Goal: Task Accomplishment & Management: Use online tool/utility

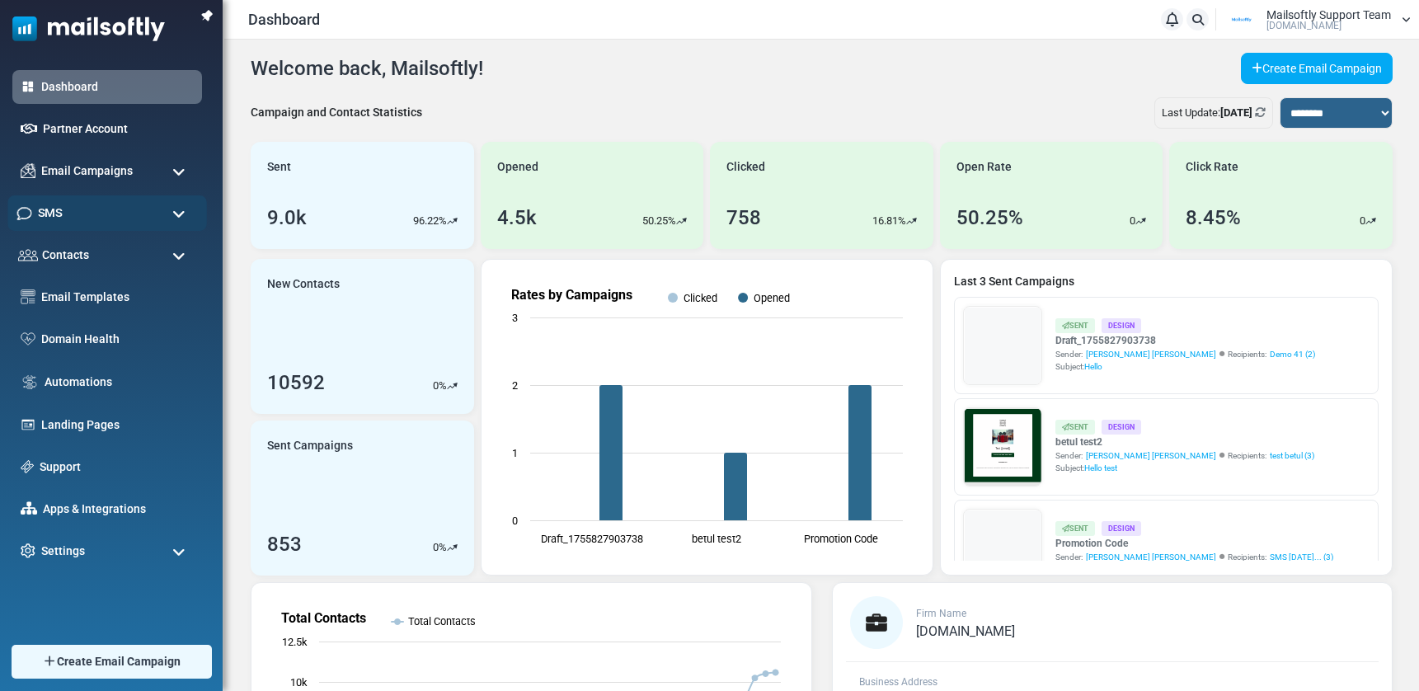
click at [96, 223] on div "SMS" at bounding box center [106, 212] width 199 height 35
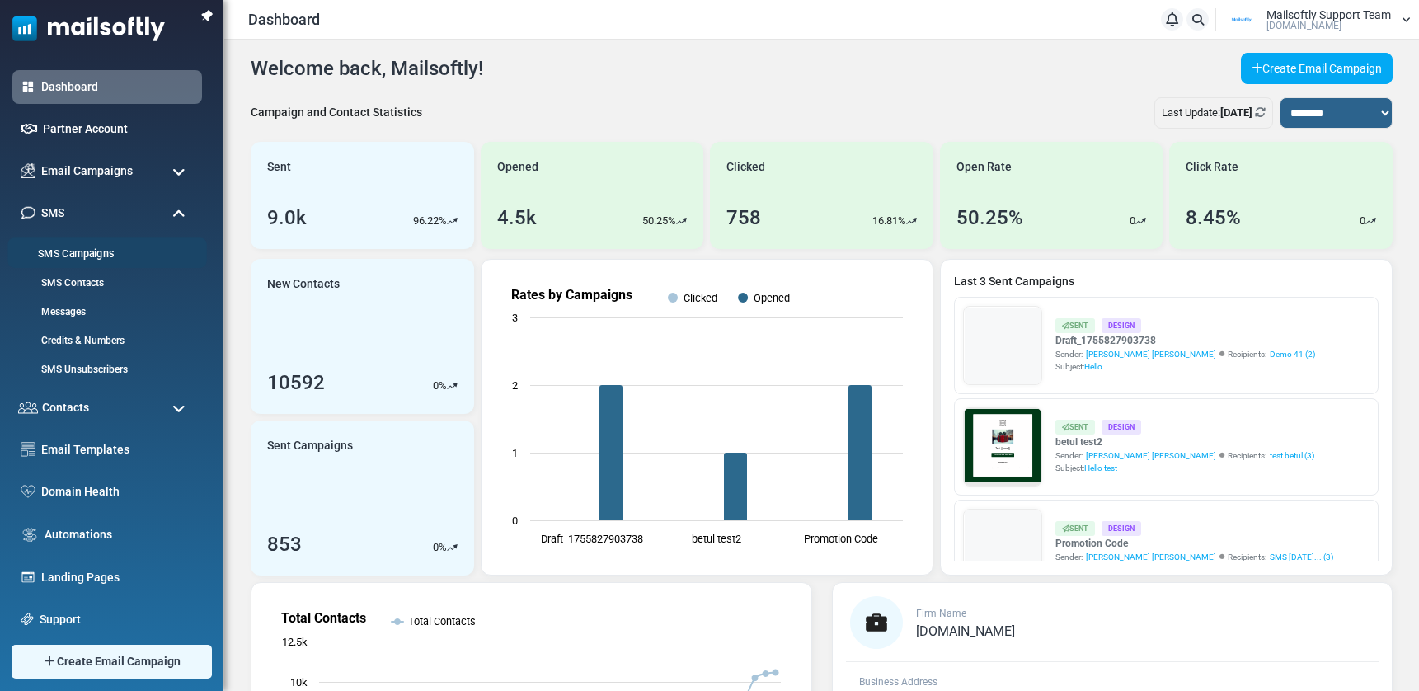
click at [73, 258] on link "SMS Campaigns" at bounding box center [104, 254] width 195 height 16
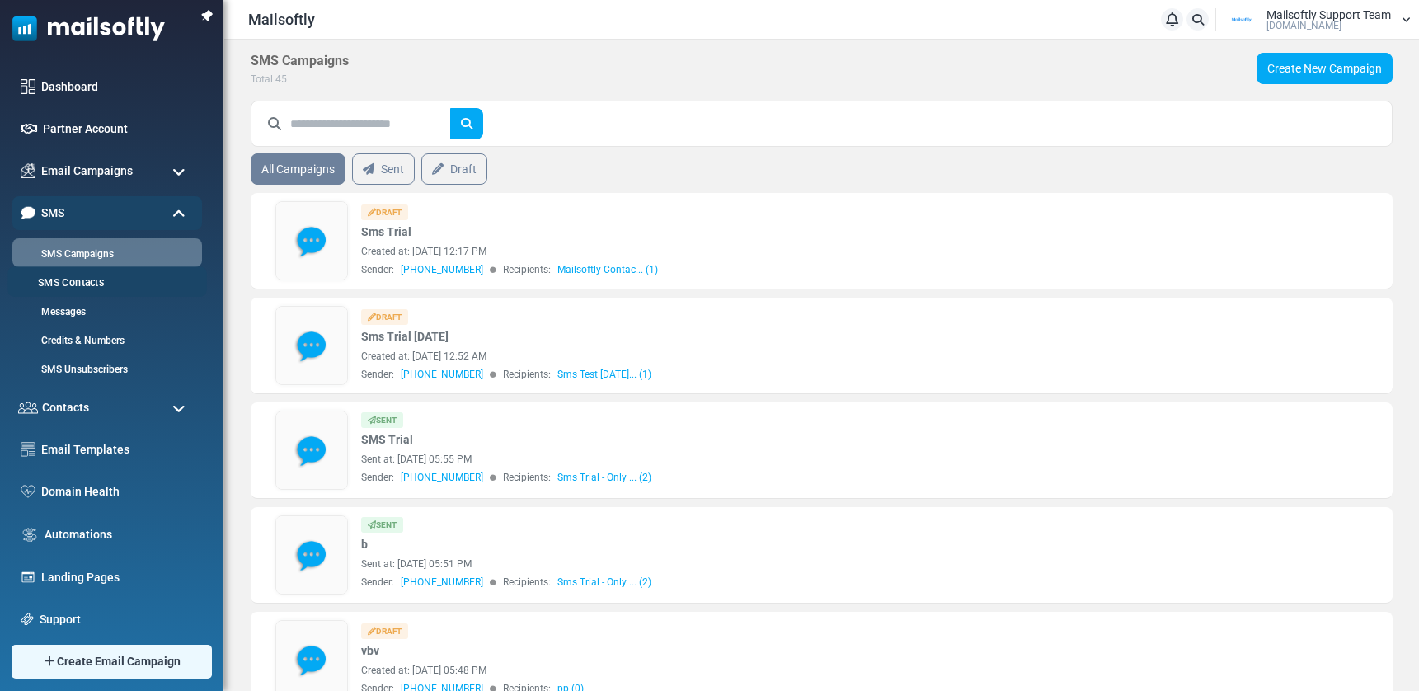
click at [83, 285] on link "SMS Contacts" at bounding box center [104, 283] width 195 height 16
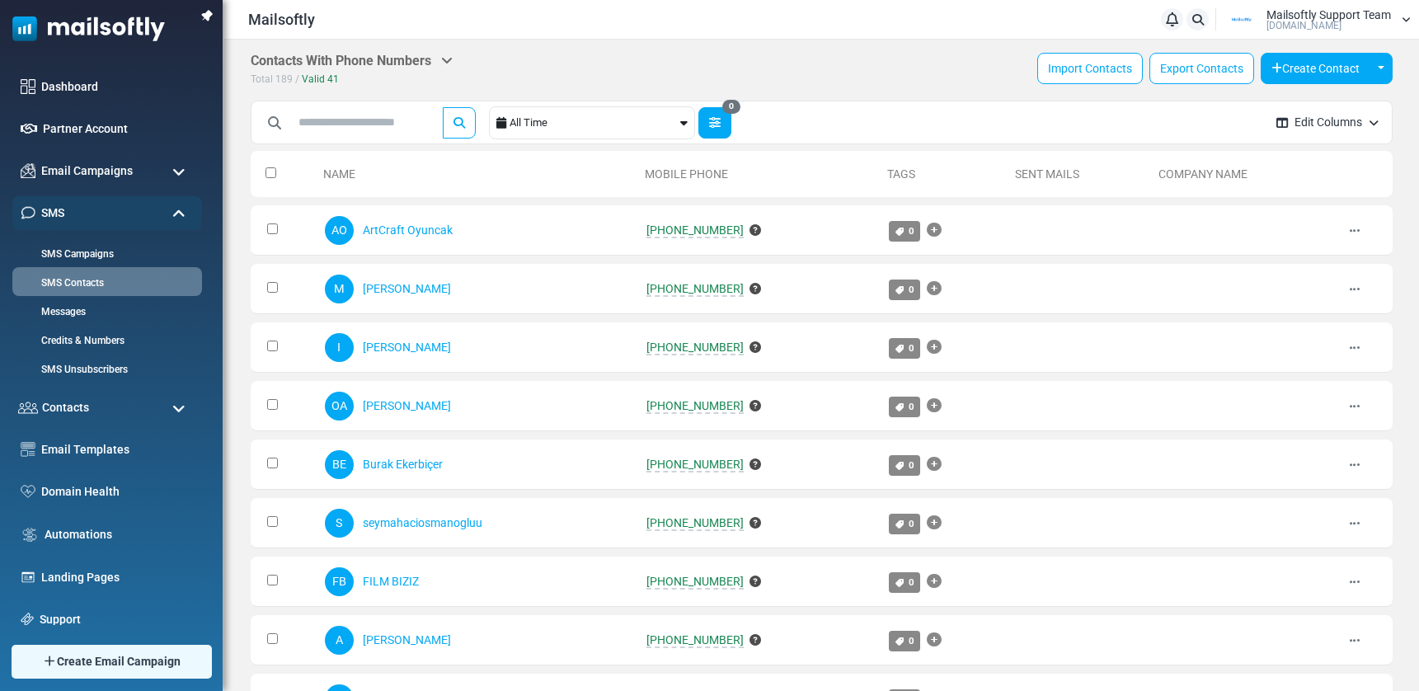
click at [719, 119] on icon "button" at bounding box center [715, 123] width 12 height 12
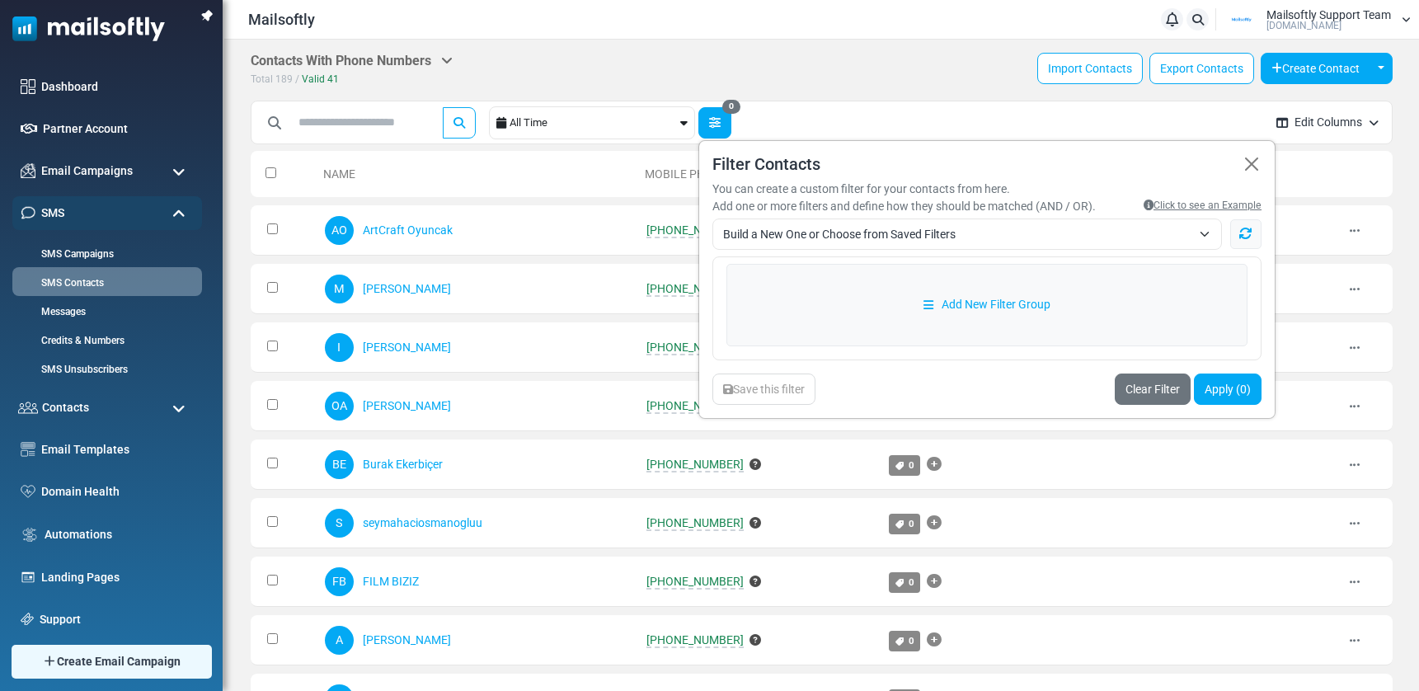
click at [719, 119] on icon "button" at bounding box center [715, 123] width 12 height 12
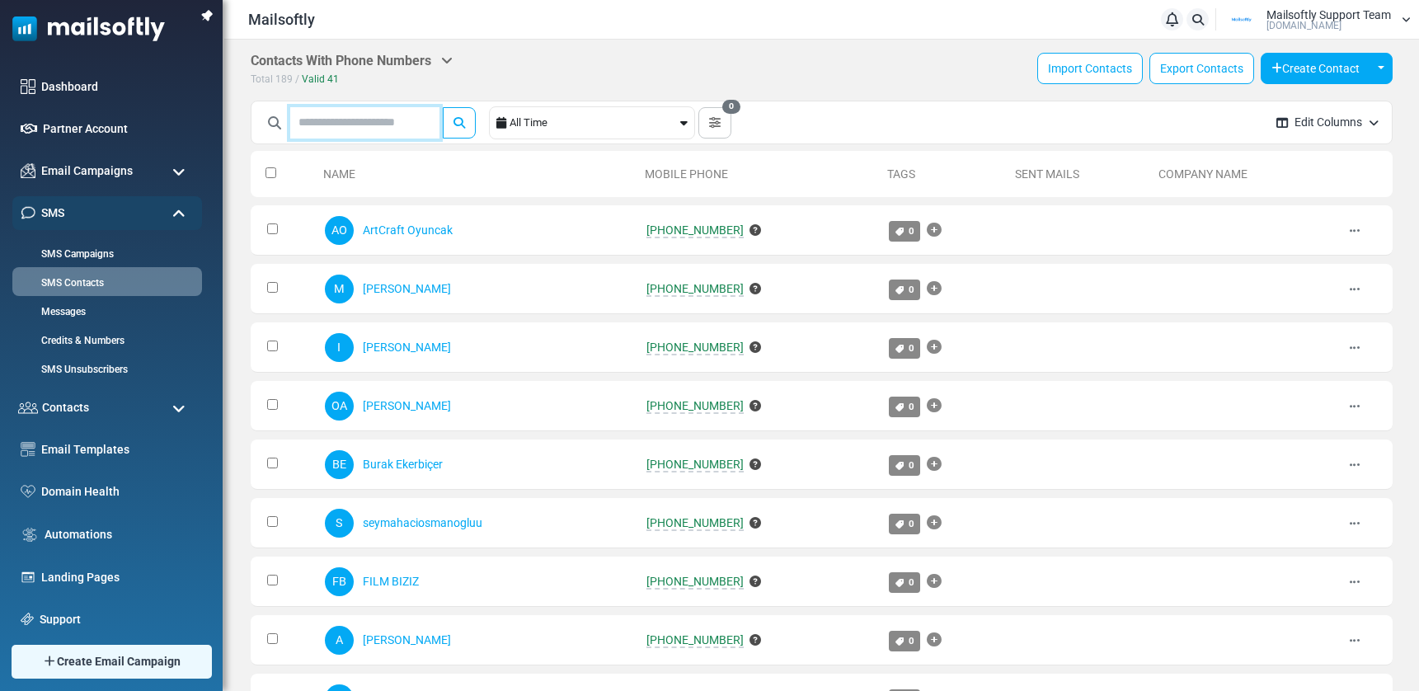
click at [403, 125] on input "text" at bounding box center [364, 122] width 149 height 31
type input "***"
click at [443, 107] on button "submit" at bounding box center [459, 122] width 33 height 31
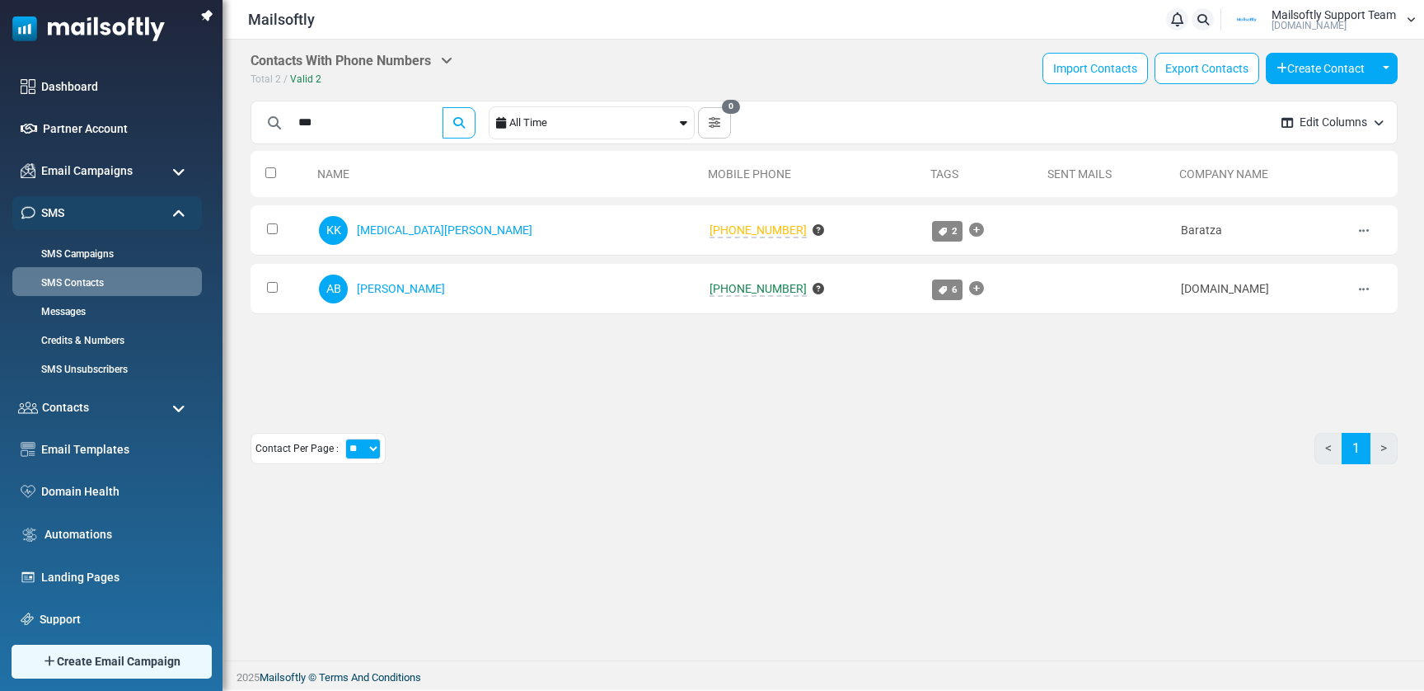
click at [571, 495] on div "Contacts With Phone Numbers Contacts Subscribers Archived Total 2 / Valid 2 Imp…" at bounding box center [824, 350] width 1200 height 621
click at [80, 256] on link "SMS Campaigns" at bounding box center [104, 254] width 195 height 16
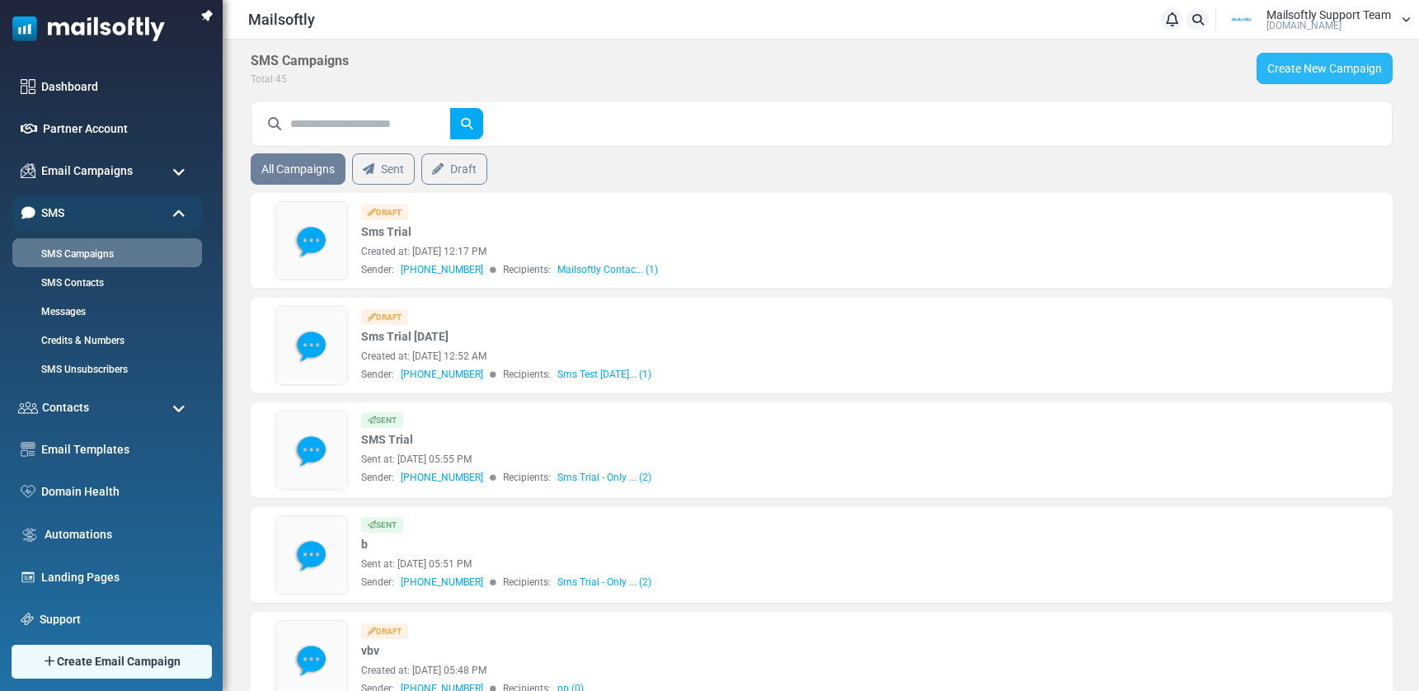
click at [1312, 73] on link "Create New Campaign" at bounding box center [1324, 68] width 136 height 31
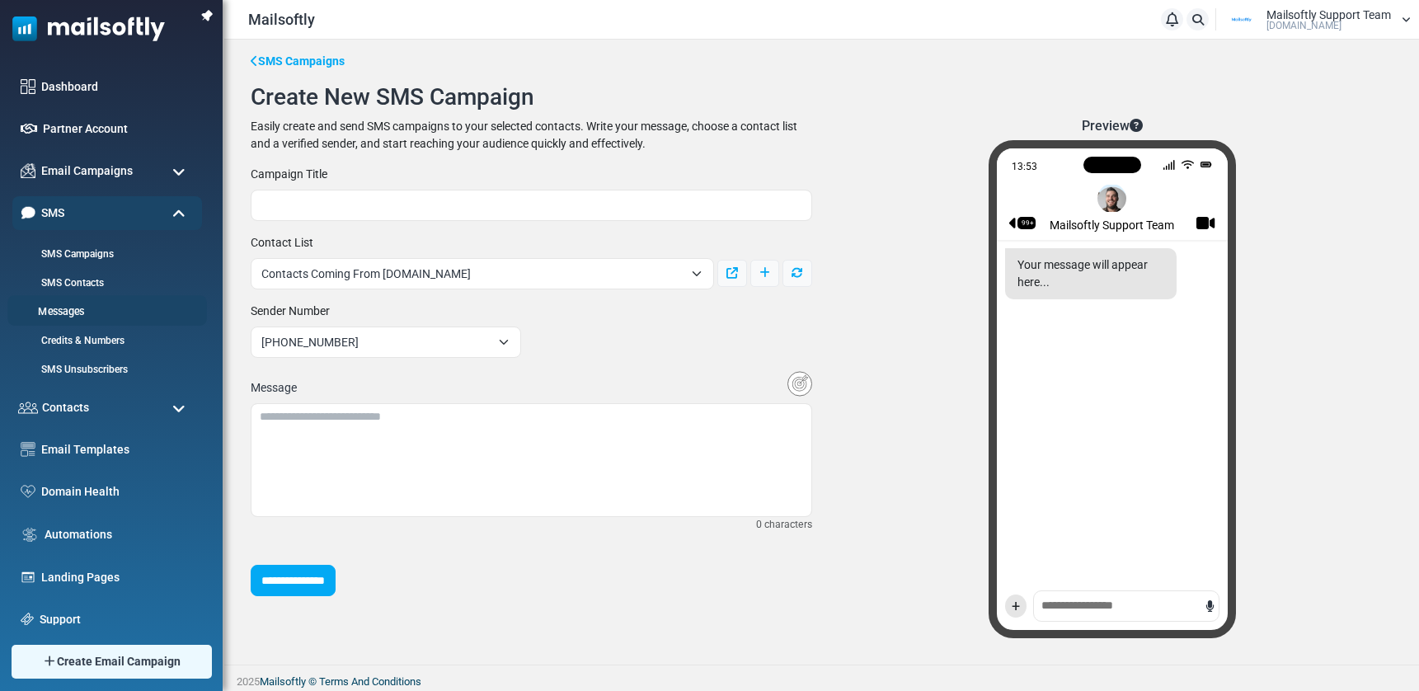
click at [60, 307] on link "Messages" at bounding box center [104, 312] width 195 height 16
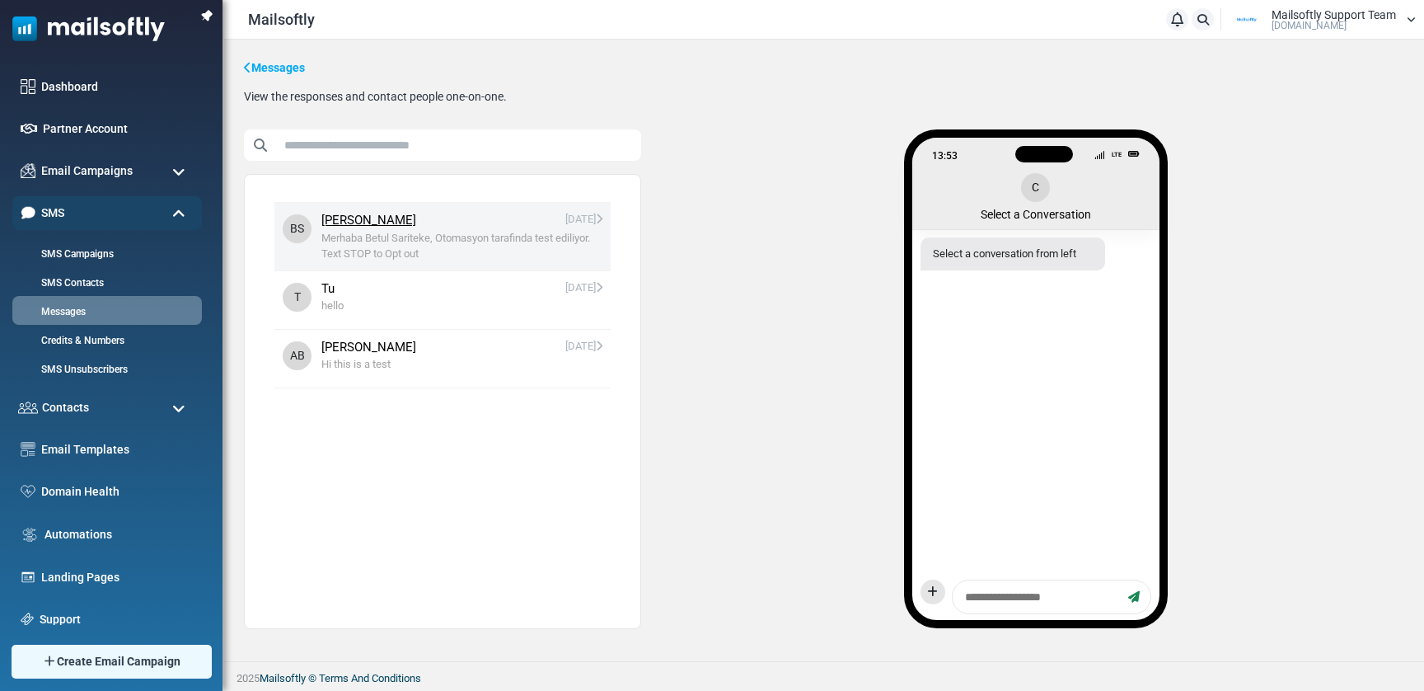
click at [419, 242] on span "Merhaba Betul Sariteke, Otomasyon tarafinda test ediliyor. Text STOP to Opt out" at bounding box center [461, 246] width 281 height 32
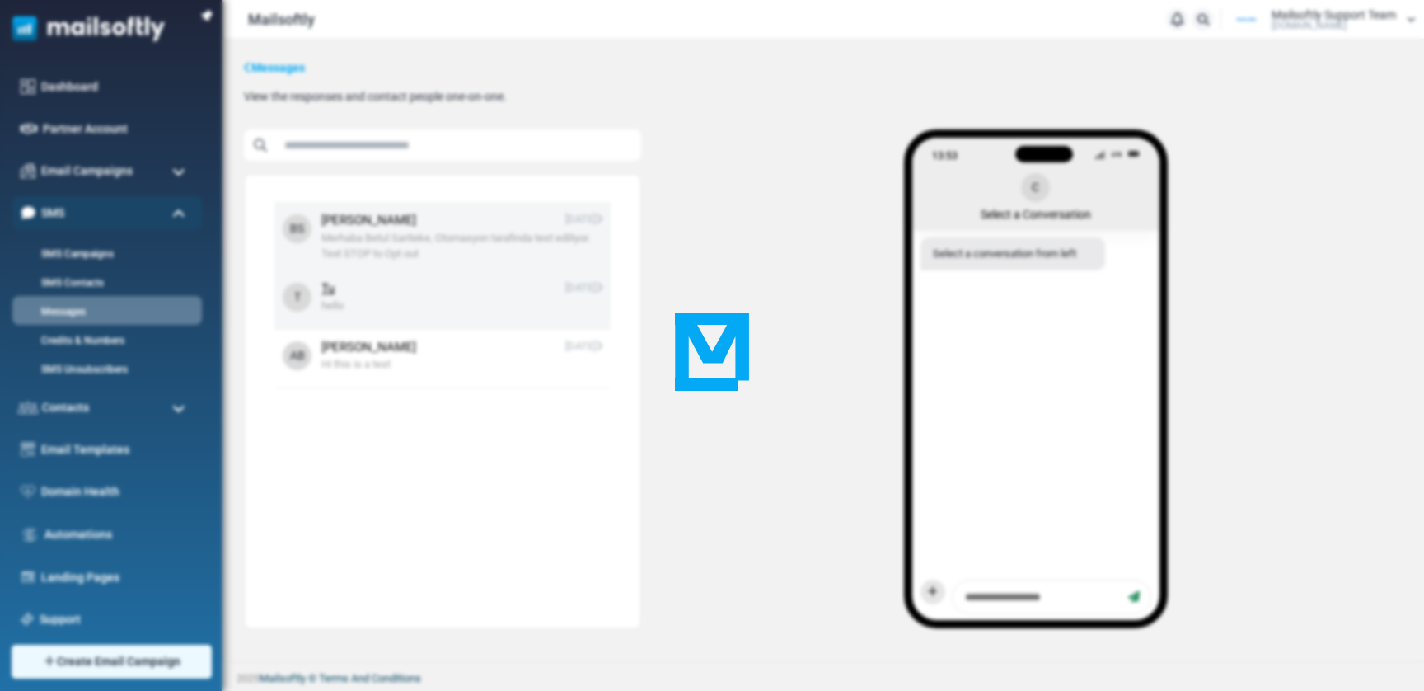
scroll to position [2235, 0]
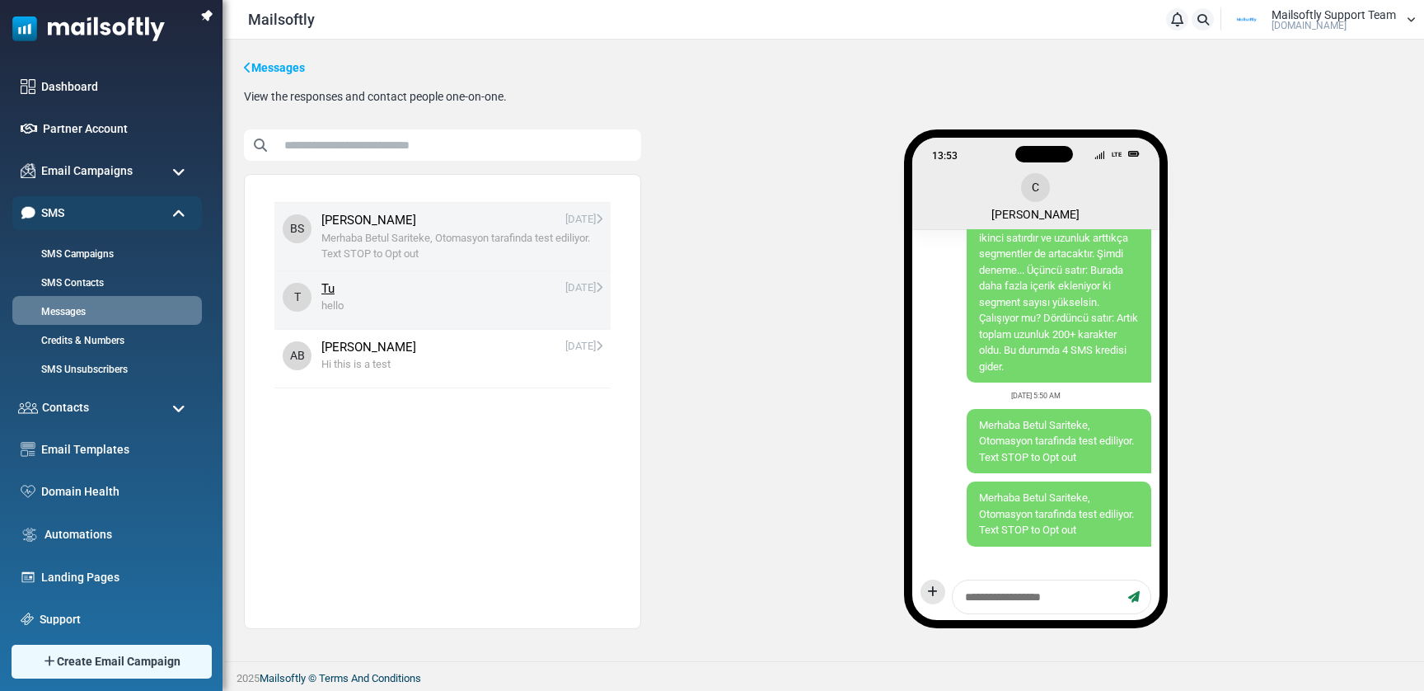
click at [398, 291] on span "Tu 08/28/2025" at bounding box center [461, 288] width 281 height 19
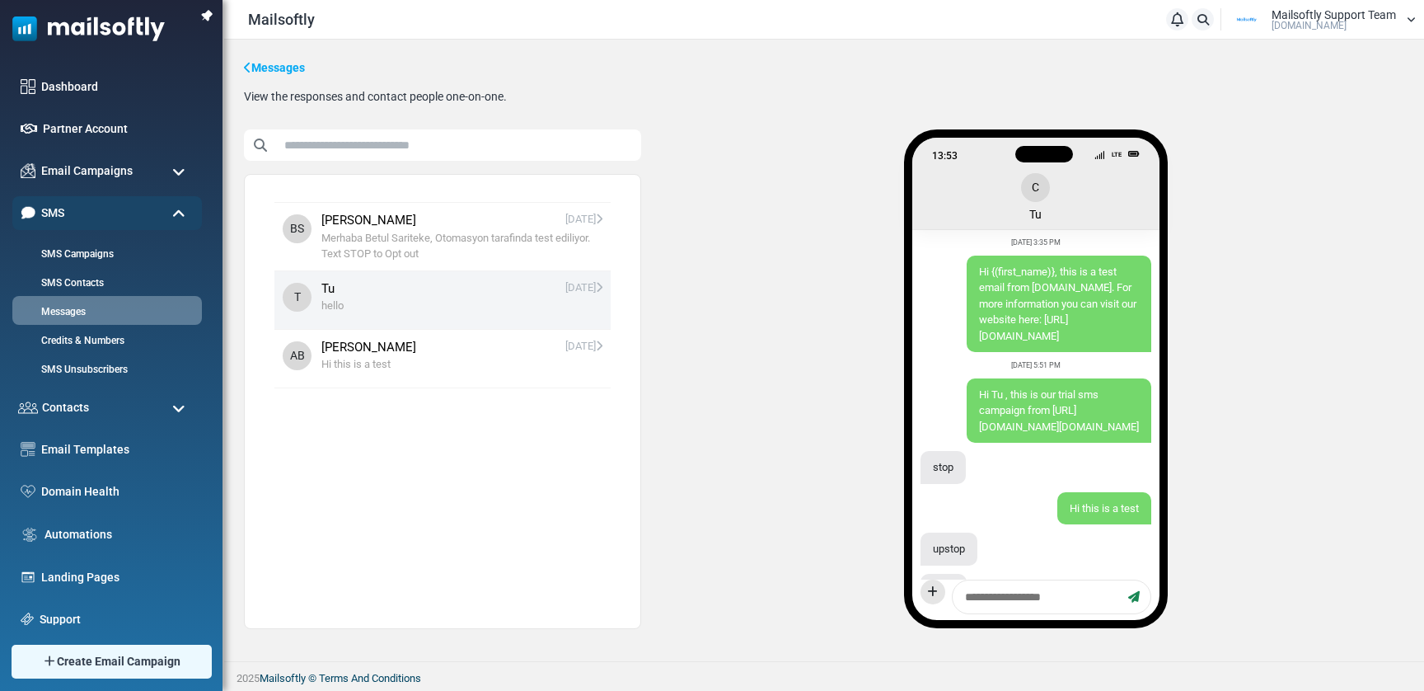
scroll to position [0, 0]
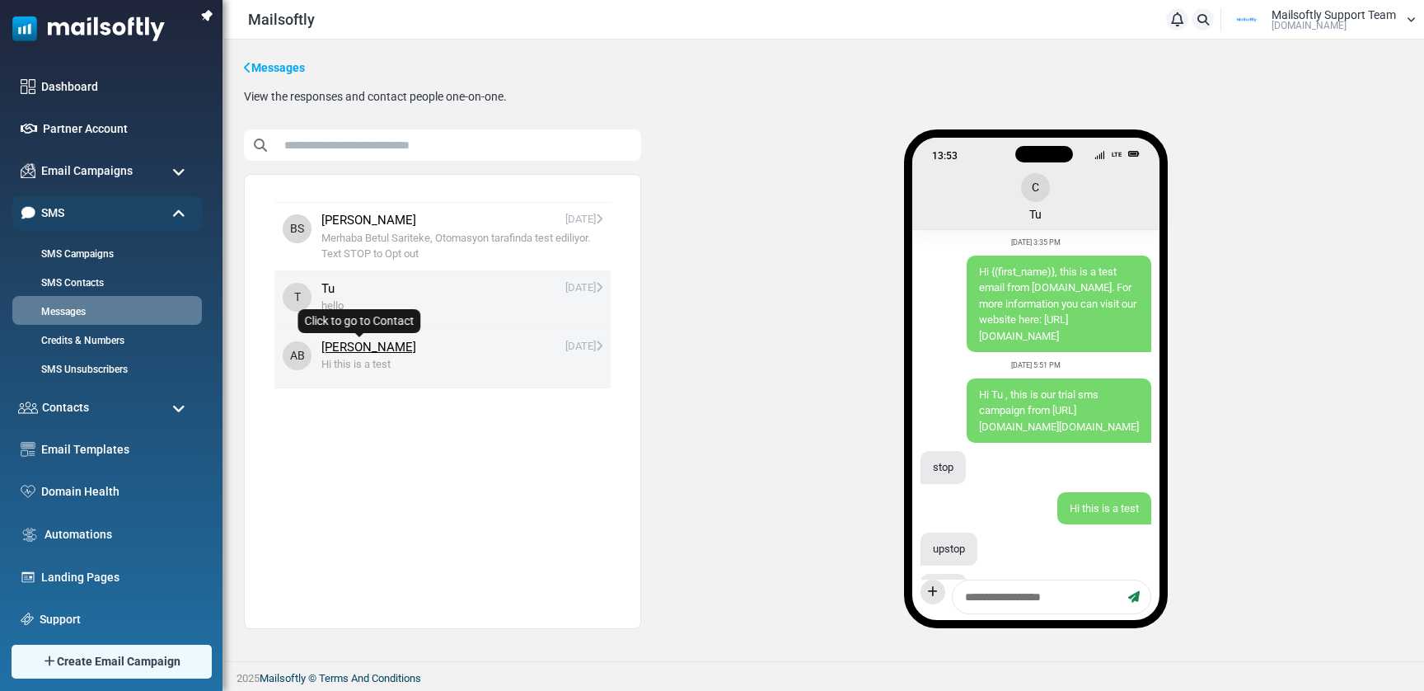
click at [379, 344] on link "Alkan Balkaya" at bounding box center [368, 347] width 95 height 19
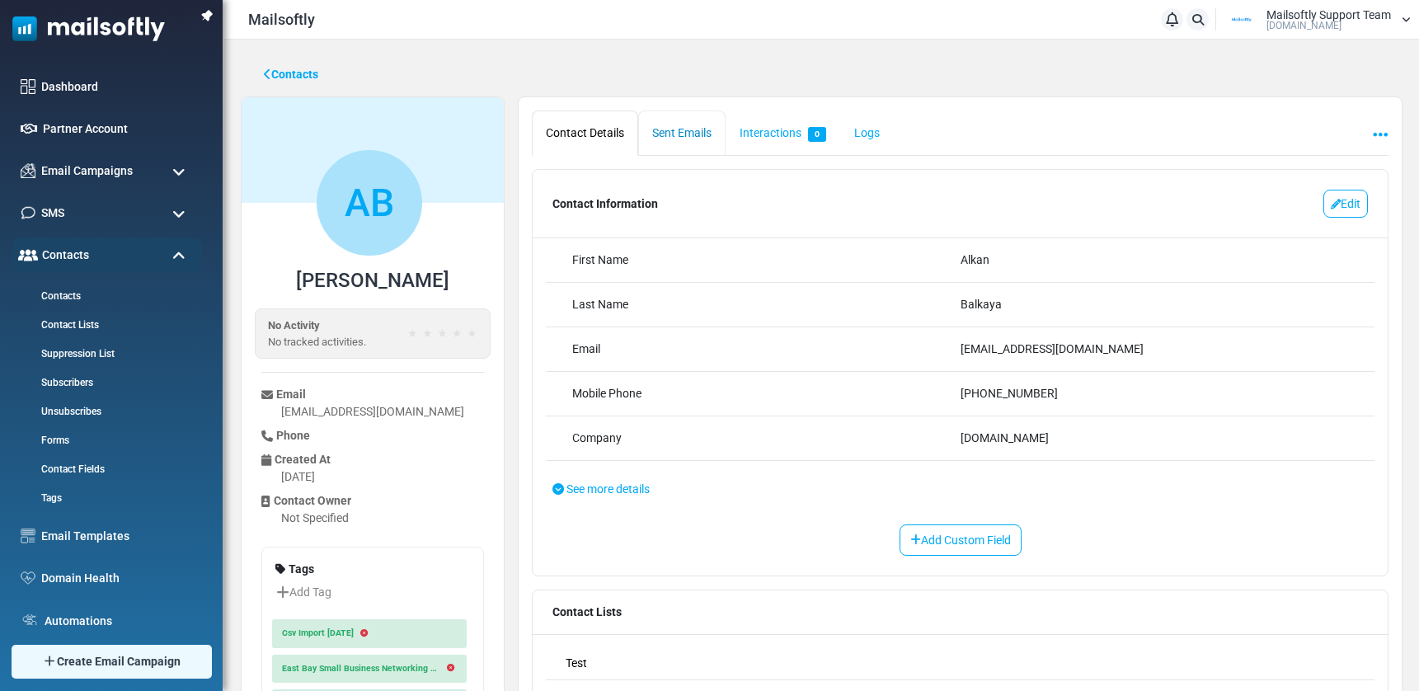
click at [687, 137] on link "Sent Emails" at bounding box center [681, 132] width 87 height 45
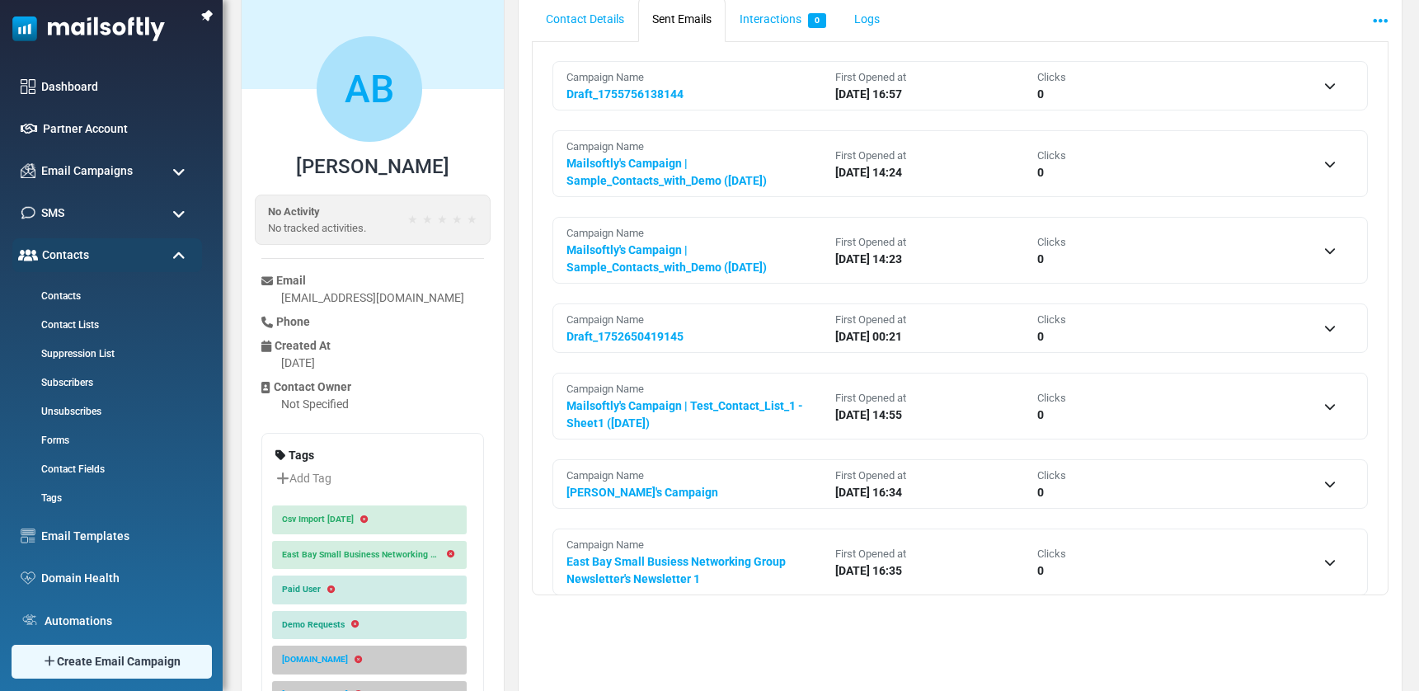
scroll to position [222, 0]
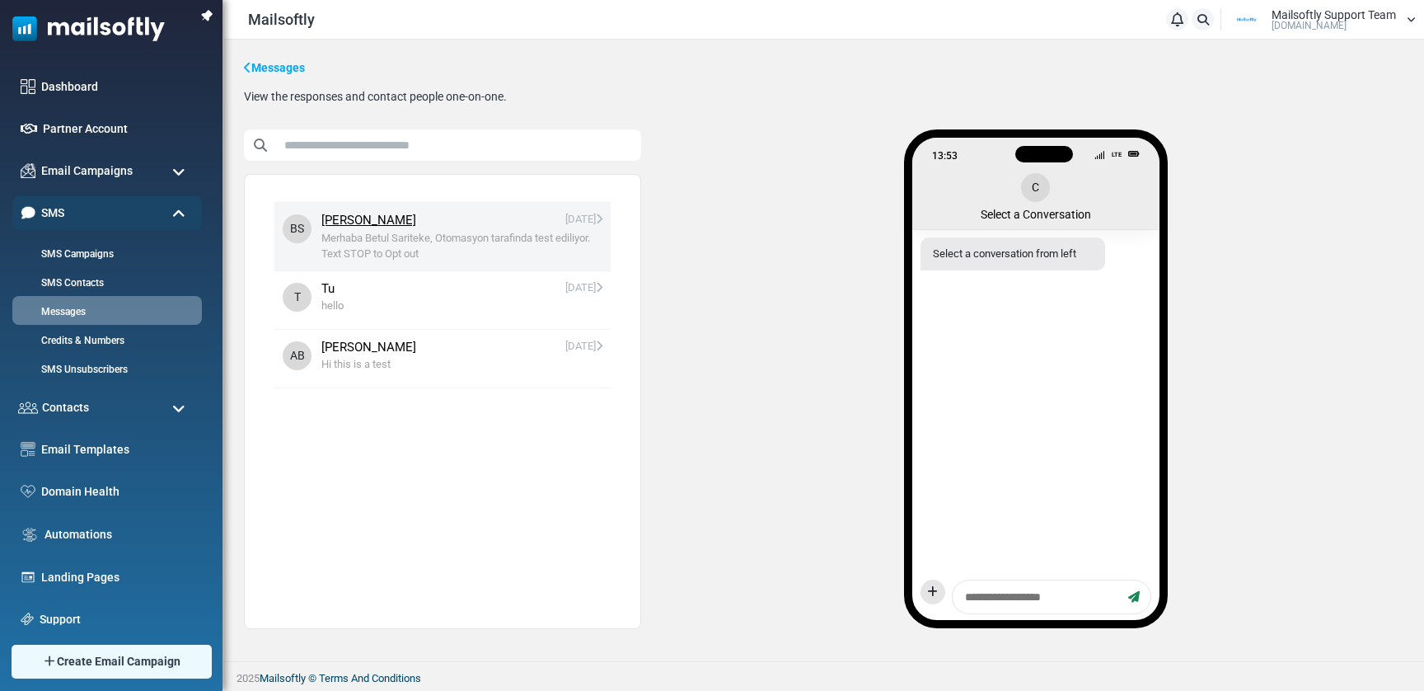
click at [593, 219] on span "08/29/2025" at bounding box center [583, 220] width 37 height 19
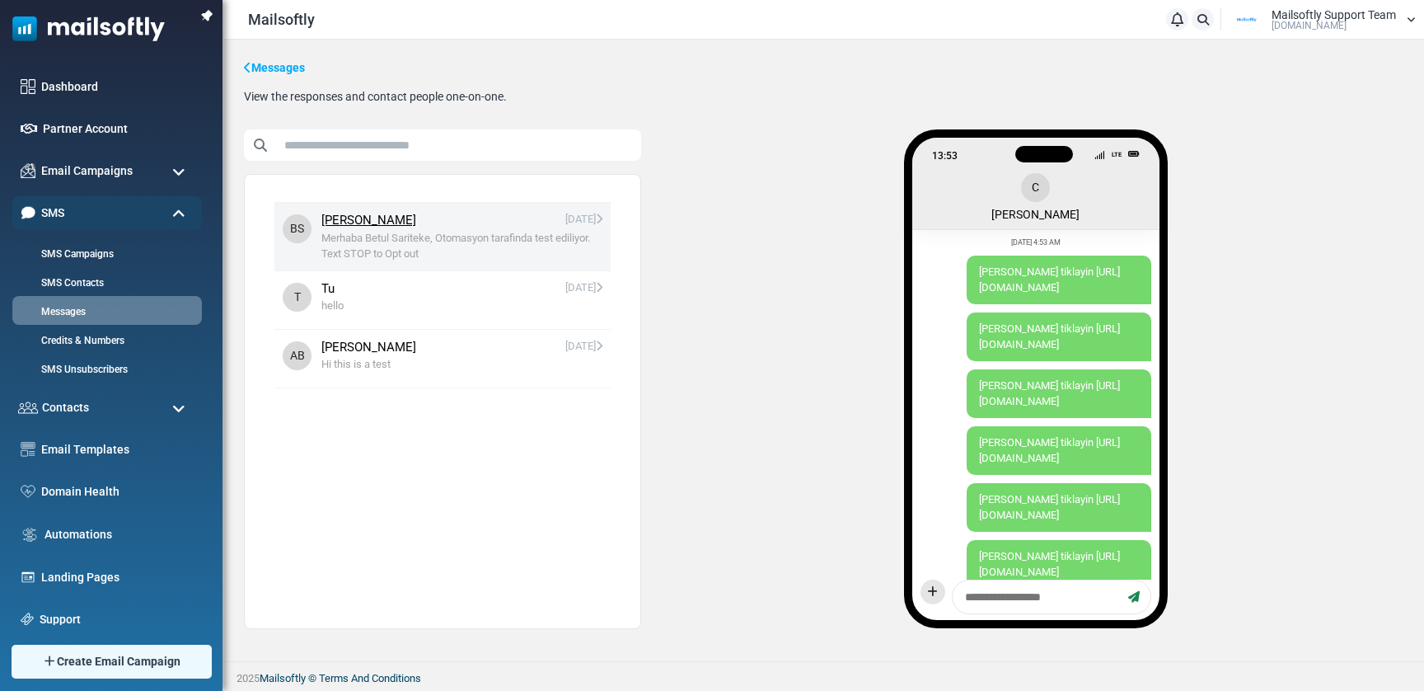
scroll to position [2235, 0]
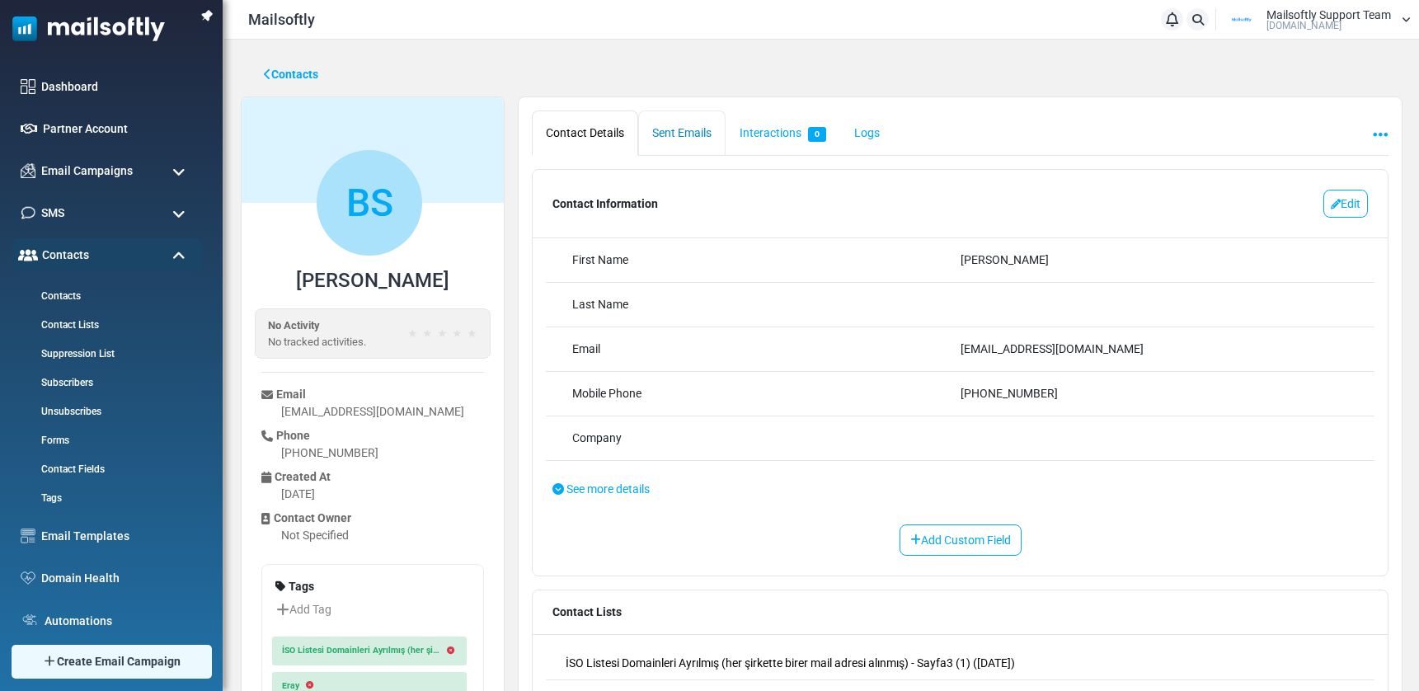
click at [684, 126] on link "Sent Emails" at bounding box center [681, 132] width 87 height 45
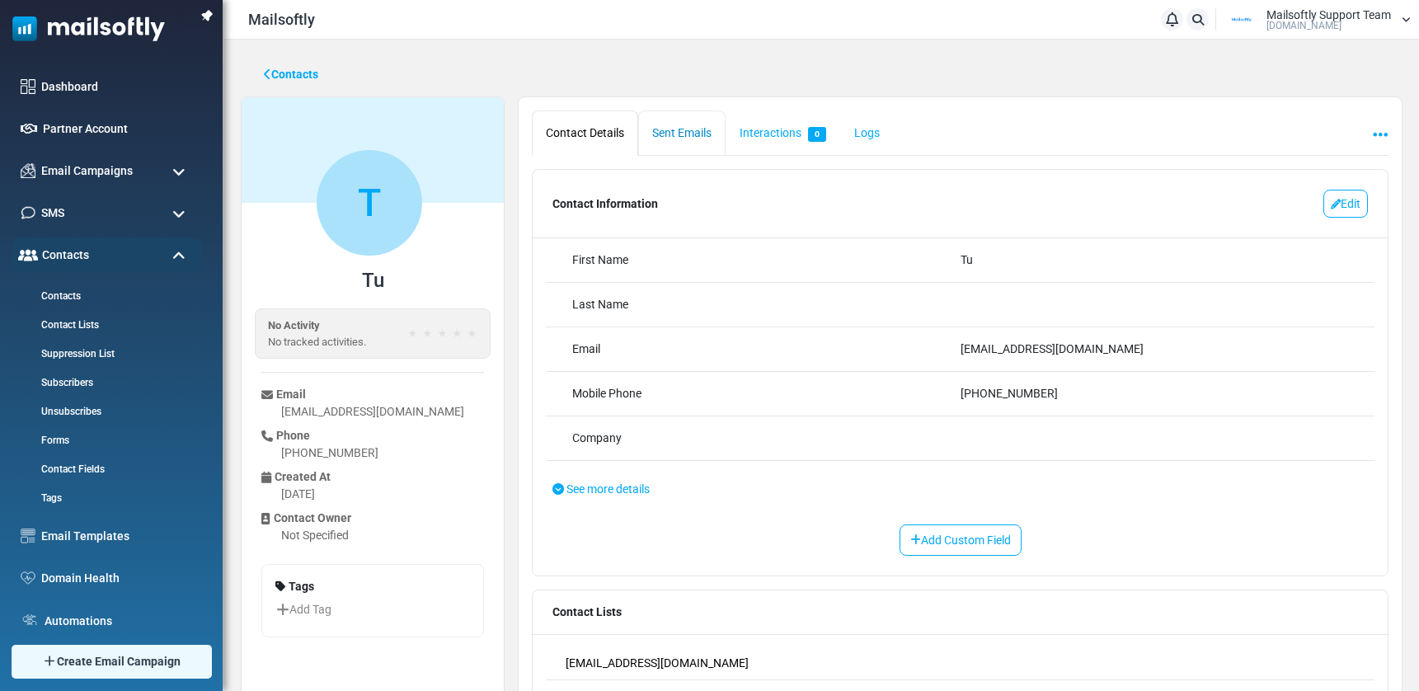
click at [698, 130] on link "Sent Emails" at bounding box center [681, 132] width 87 height 45
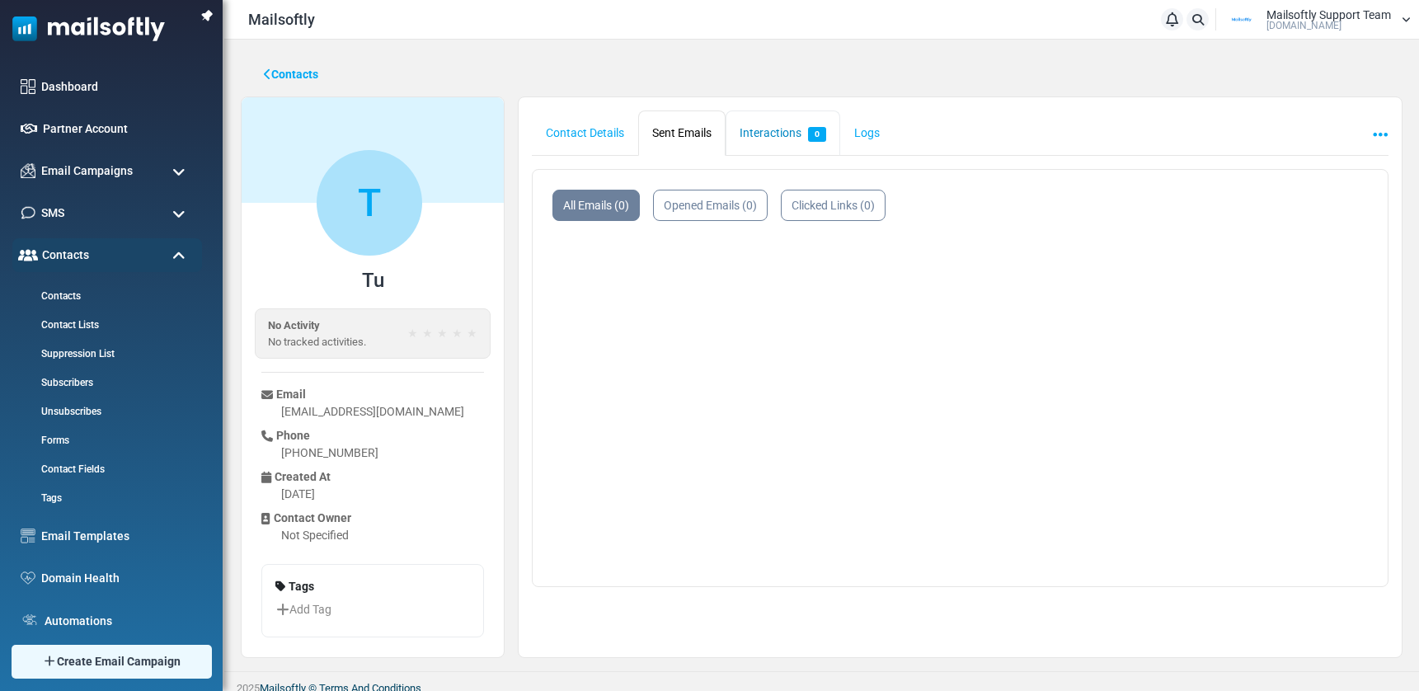
click at [784, 131] on link "Interactions 0" at bounding box center [782, 132] width 115 height 45
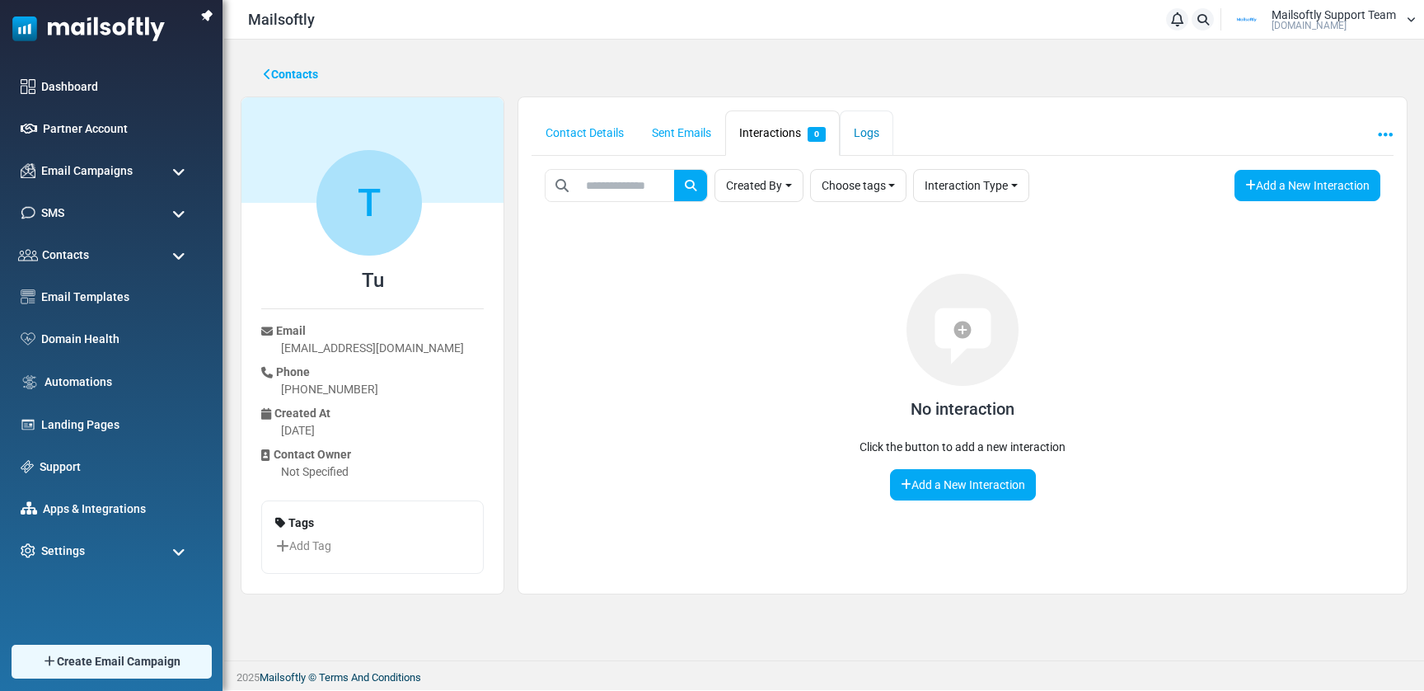
click at [885, 138] on link "Logs" at bounding box center [867, 132] width 54 height 45
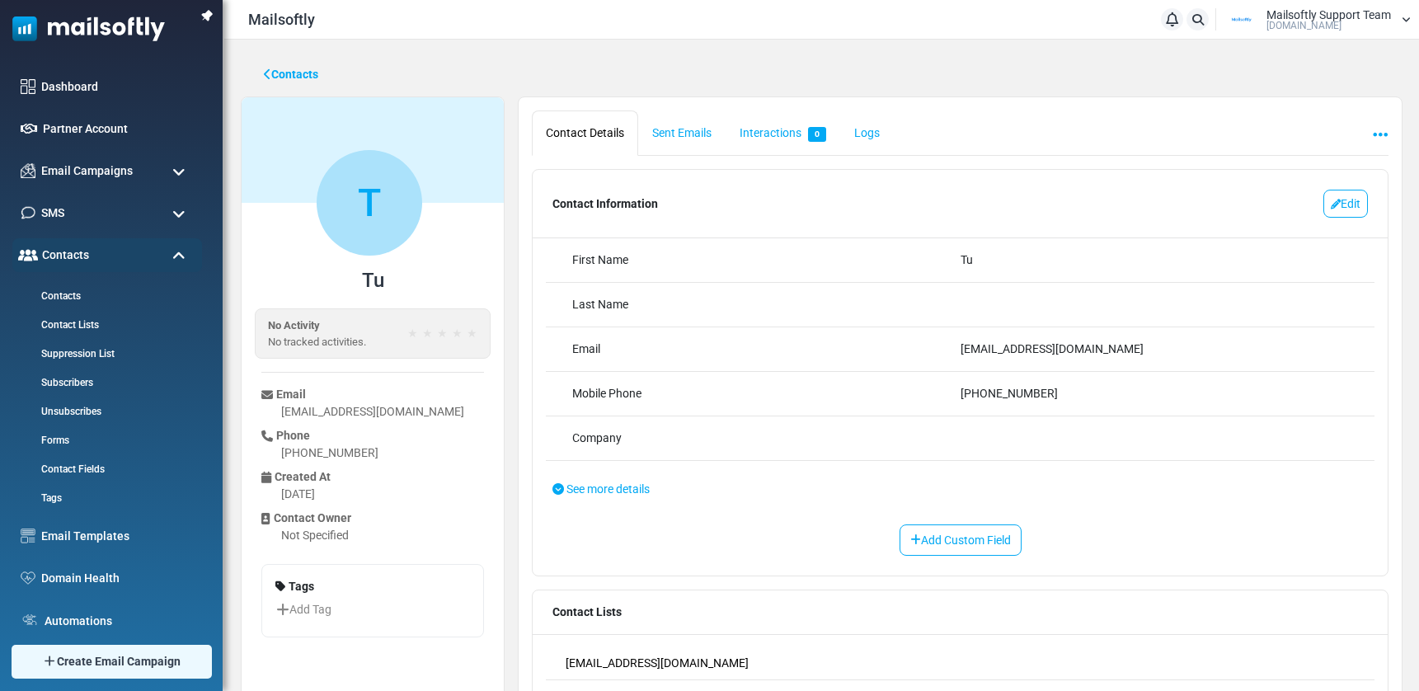
scroll to position [3, 0]
click at [875, 140] on link "Logs" at bounding box center [867, 132] width 54 height 45
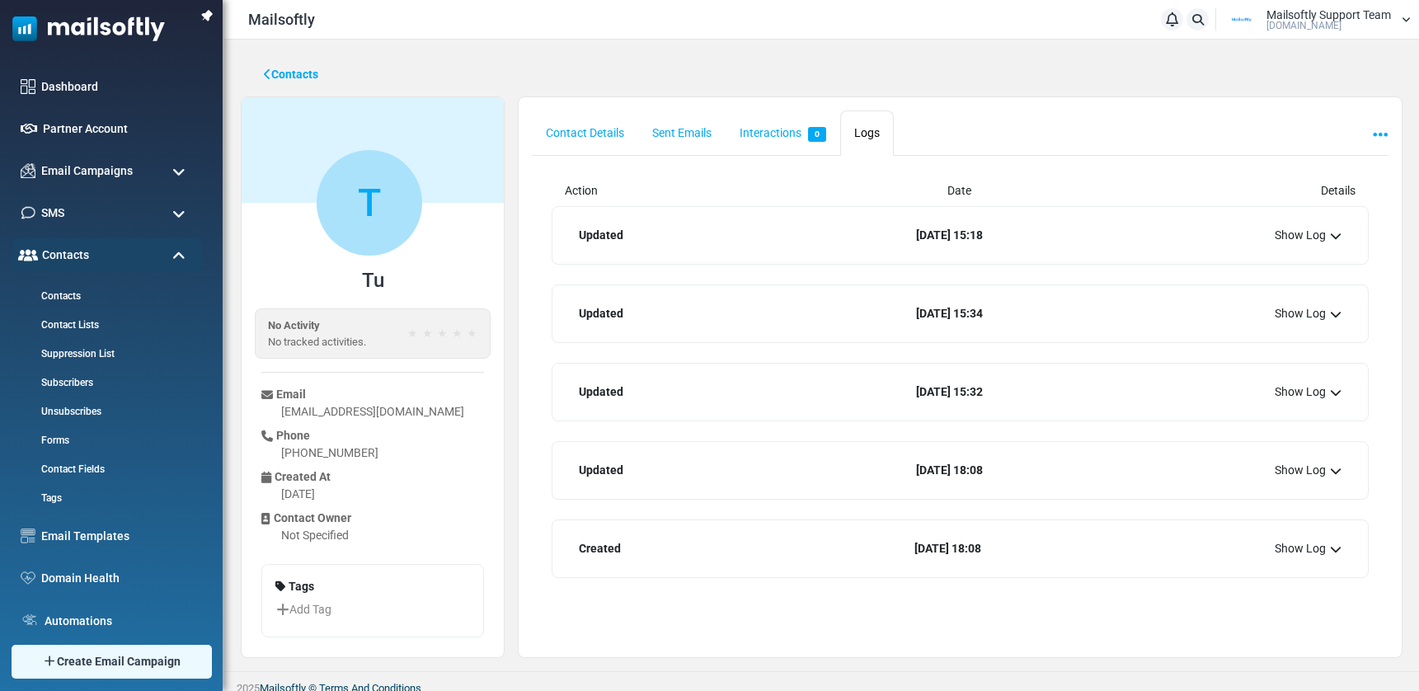
click at [808, 223] on div "Updated 2025-08-28 15:18 Show Log" at bounding box center [959, 236] width 789 height 44
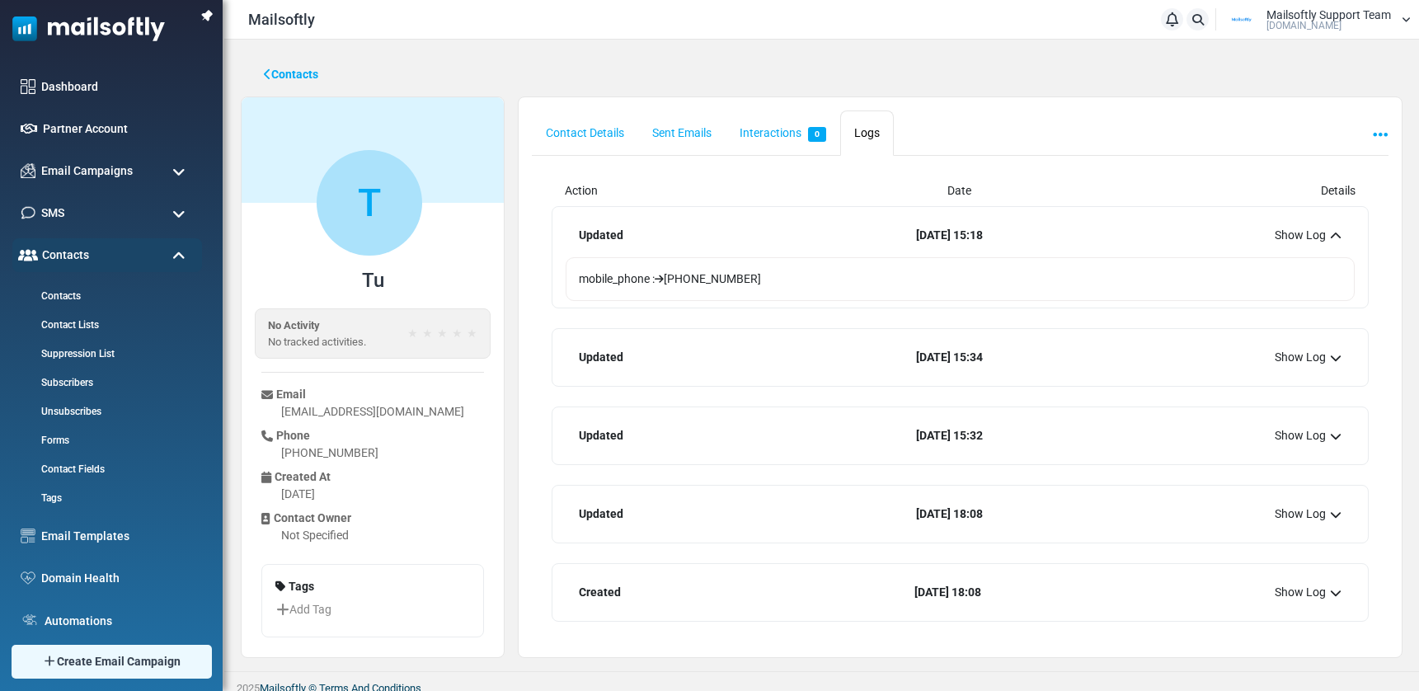
click at [809, 226] on div "Updated 2025-08-28 15:18 Show Log" at bounding box center [959, 236] width 789 height 44
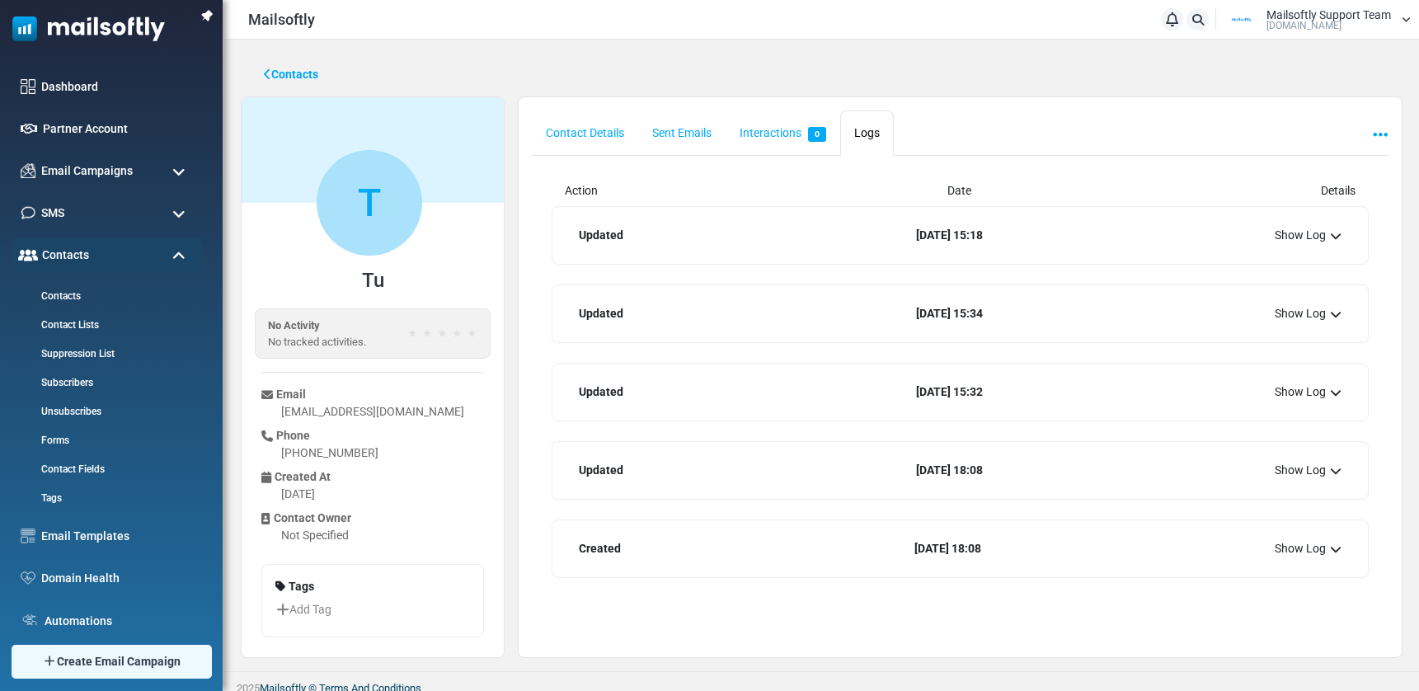
click at [725, 323] on div "Updated 2025-07-21 15:34 Show Log" at bounding box center [959, 314] width 789 height 44
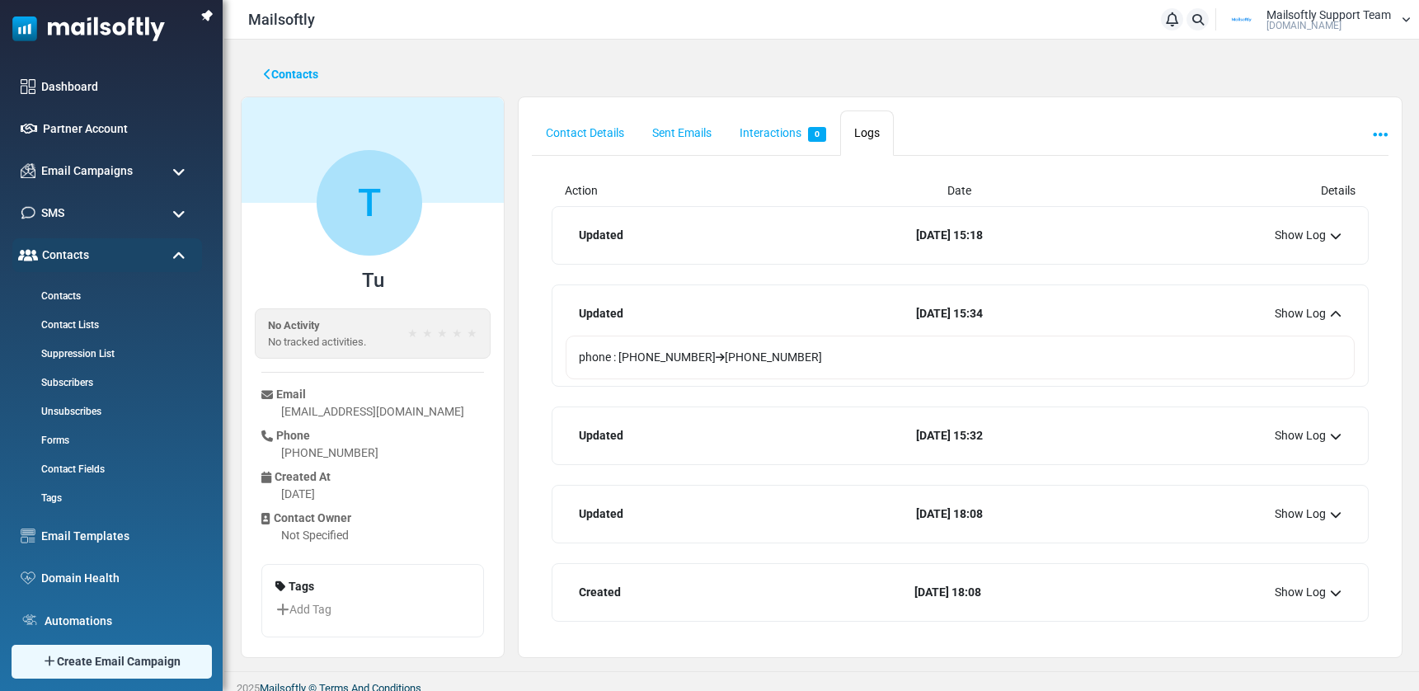
click at [731, 317] on div "Updated 2025-07-21 15:34 Show Log" at bounding box center [959, 314] width 789 height 44
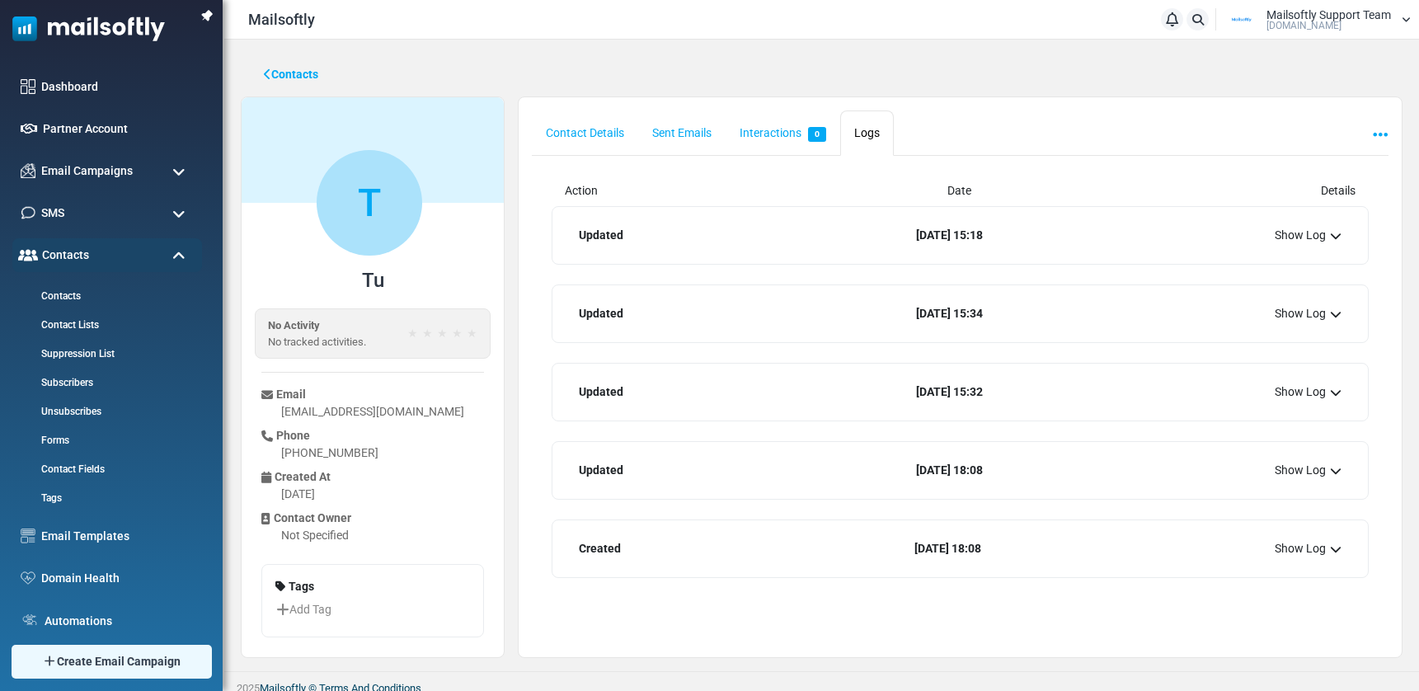
click at [680, 378] on div "Updated 2025-07-21 15:32 Show Log" at bounding box center [959, 392] width 789 height 44
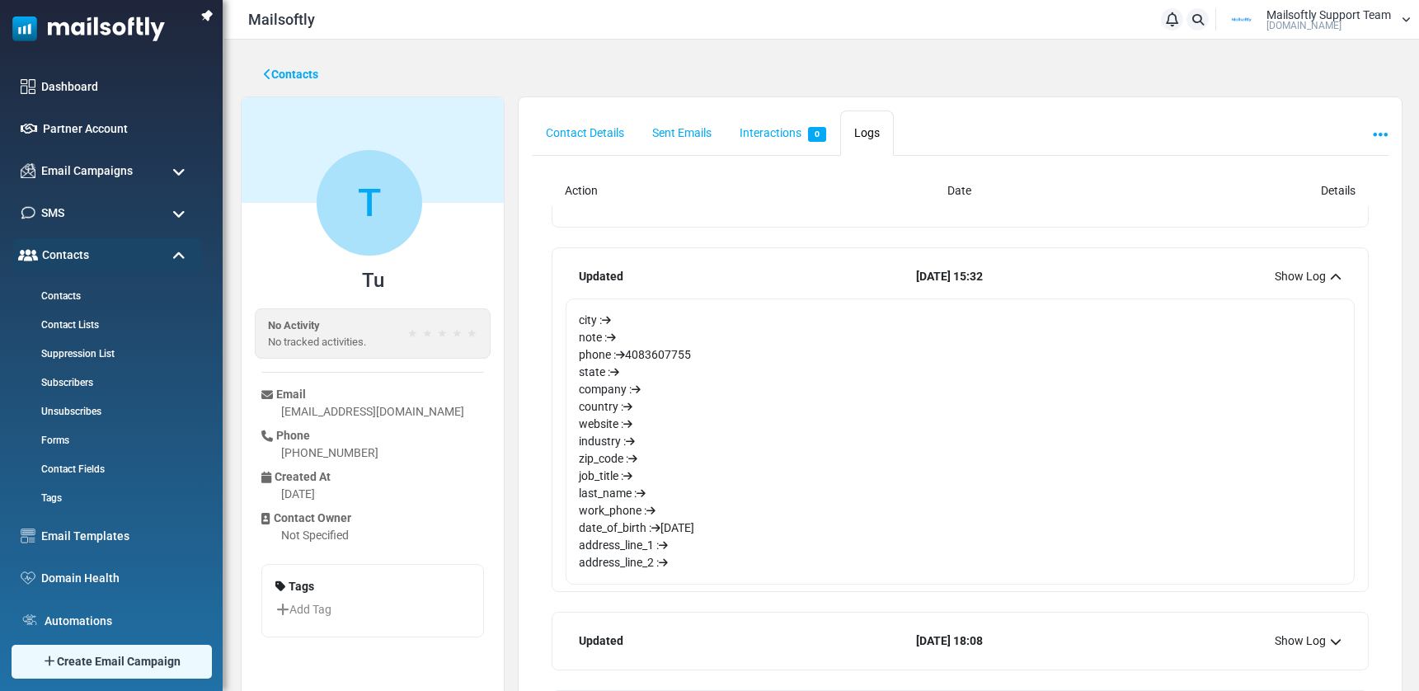
scroll to position [93, 0]
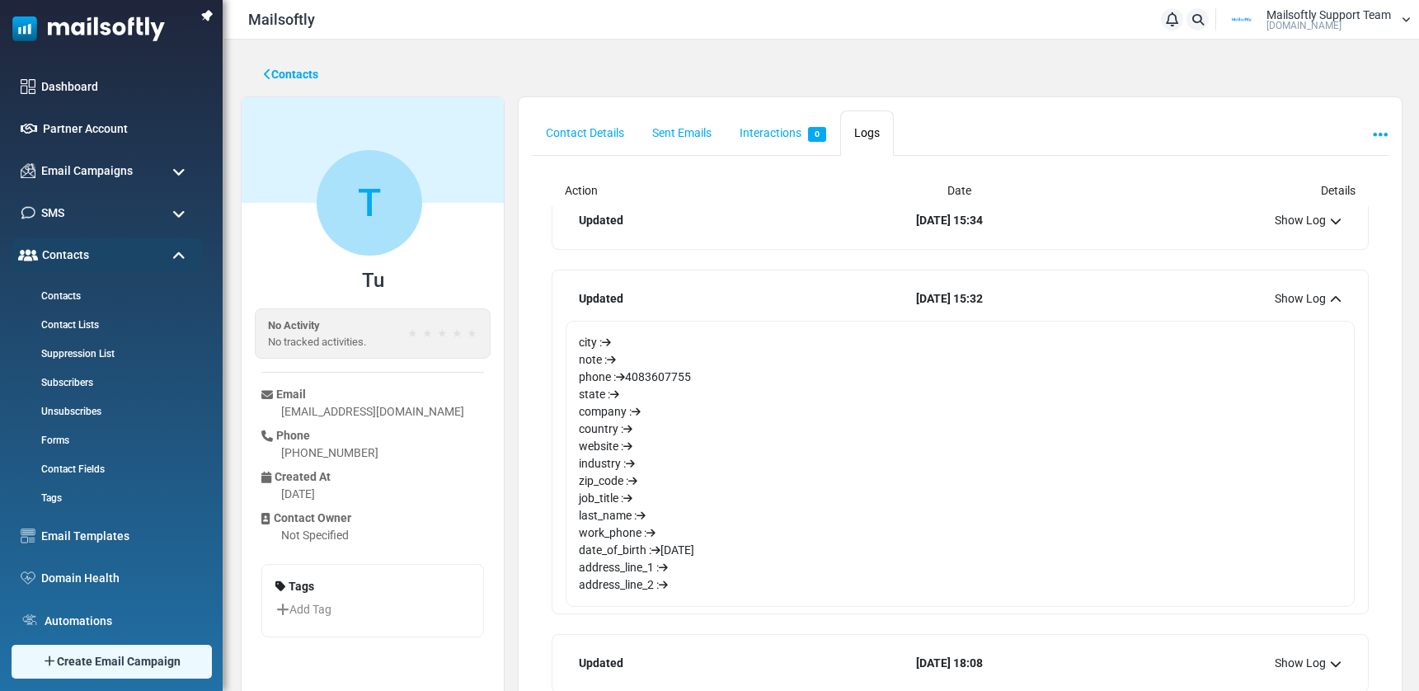
click at [725, 284] on div "Updated 2025-07-21 15:32 Show Log" at bounding box center [959, 299] width 789 height 44
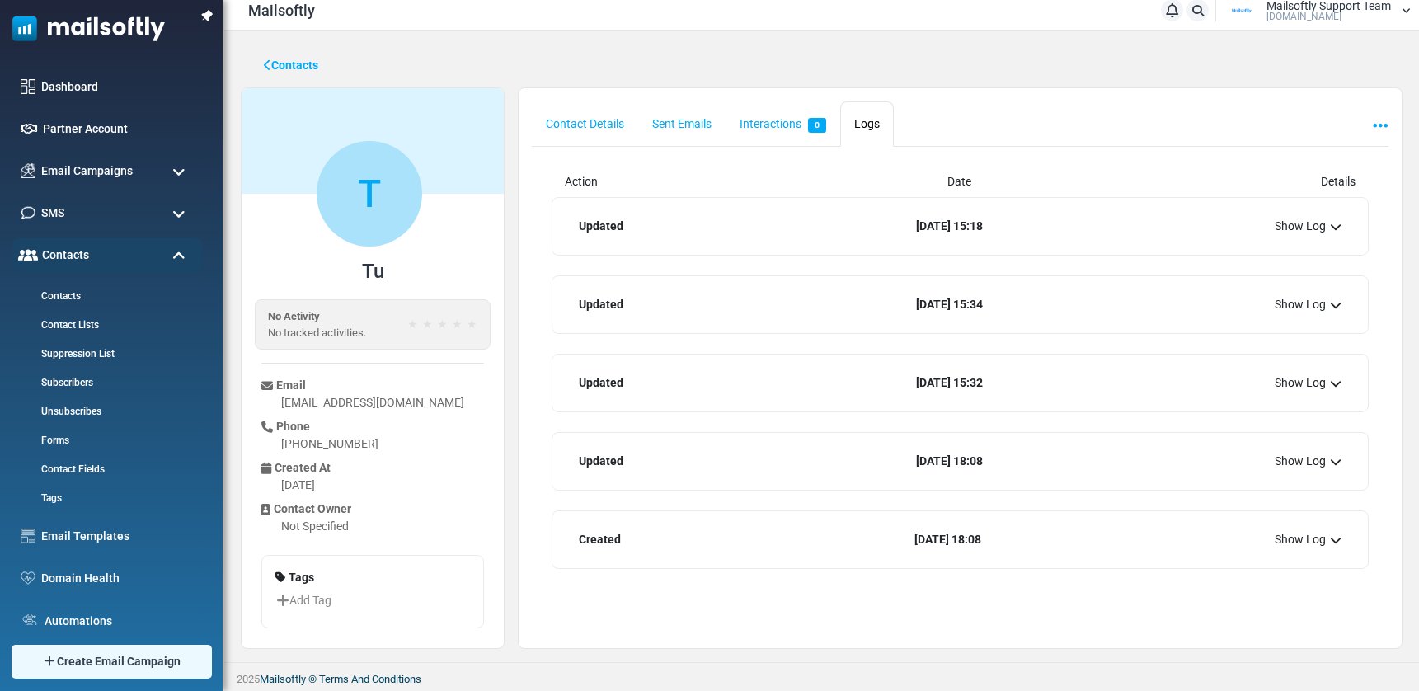
scroll to position [9, 0]
click at [685, 482] on div "Updated 2025-07-07 18:08 Show Log" at bounding box center [959, 461] width 789 height 44
click at [714, 456] on div "Updated 2025-07-07 18:08 Show Log" at bounding box center [959, 461] width 789 height 44
click at [685, 528] on div "Created 2025-07-07 18:08 Show Log" at bounding box center [959, 540] width 789 height 44
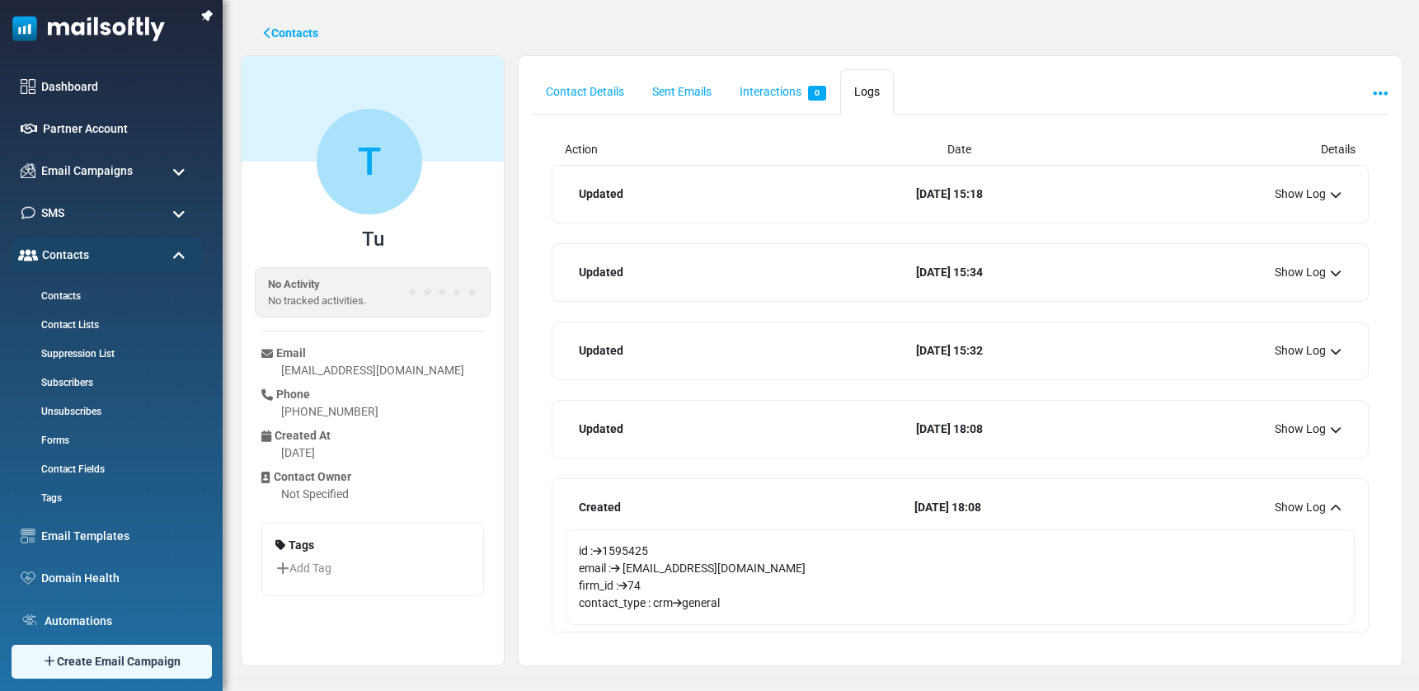
scroll to position [44, 0]
click at [729, 501] on div "Created 2025-07-07 18:08 Show Log" at bounding box center [959, 505] width 789 height 44
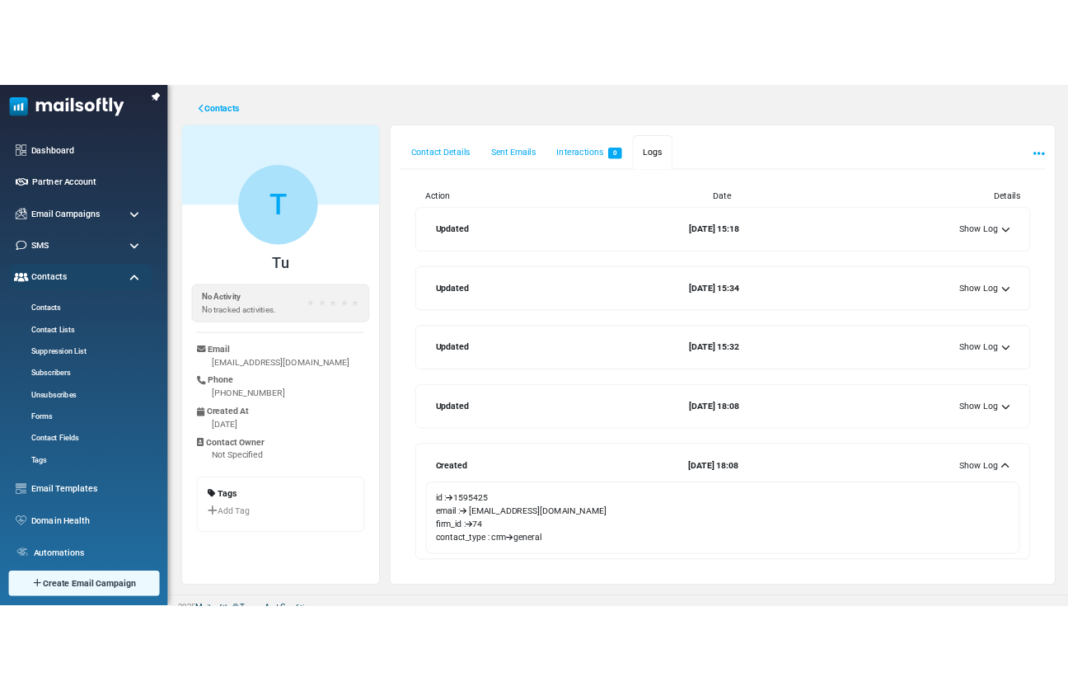
scroll to position [9, 0]
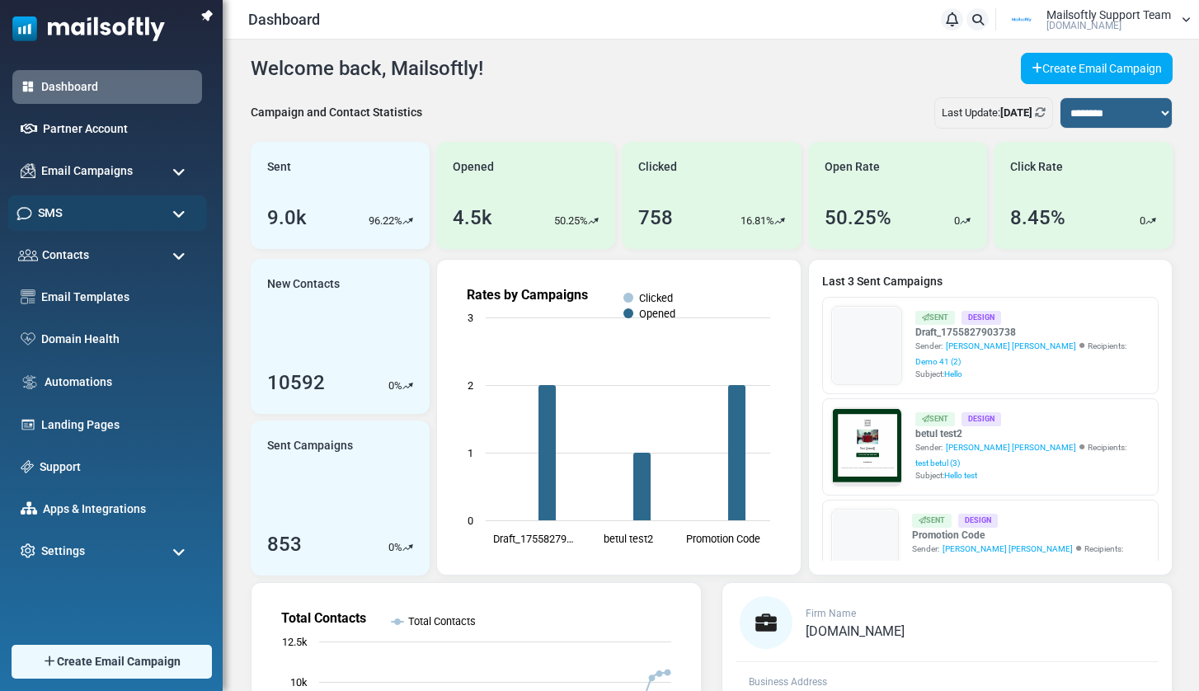
drag, startPoint x: 92, startPoint y: 204, endPoint x: 92, endPoint y: 213, distance: 9.1
click at [92, 204] on div "SMS" at bounding box center [106, 212] width 199 height 35
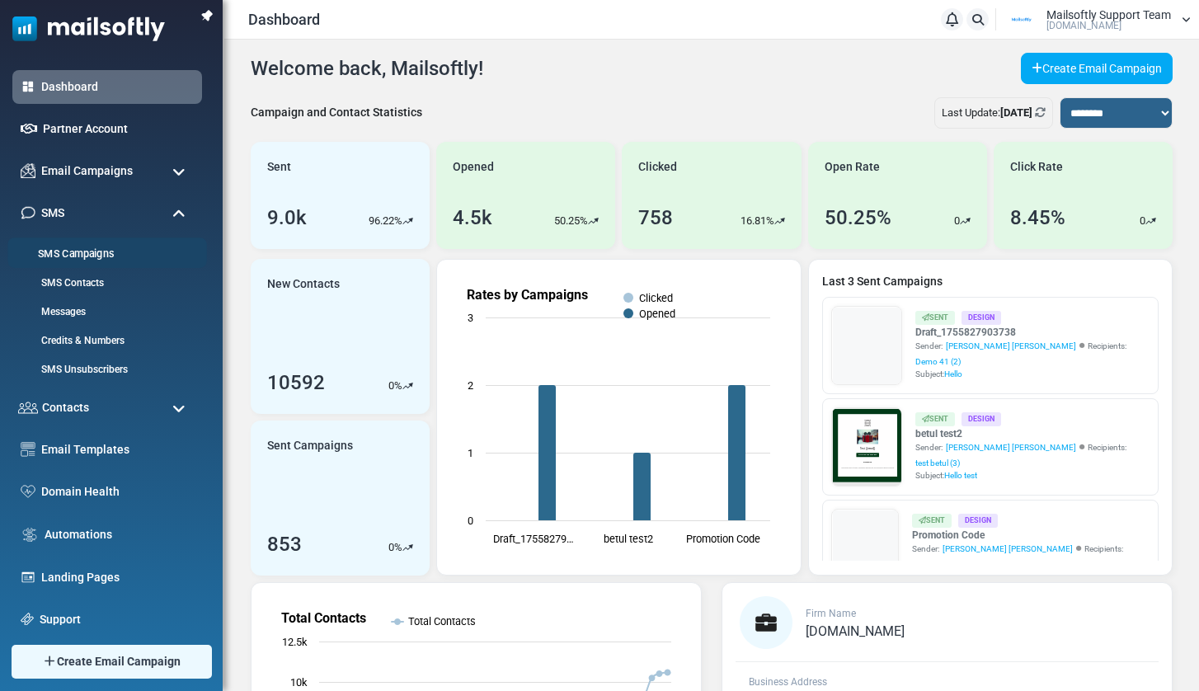
click at [76, 250] on link "SMS Campaigns" at bounding box center [104, 254] width 195 height 16
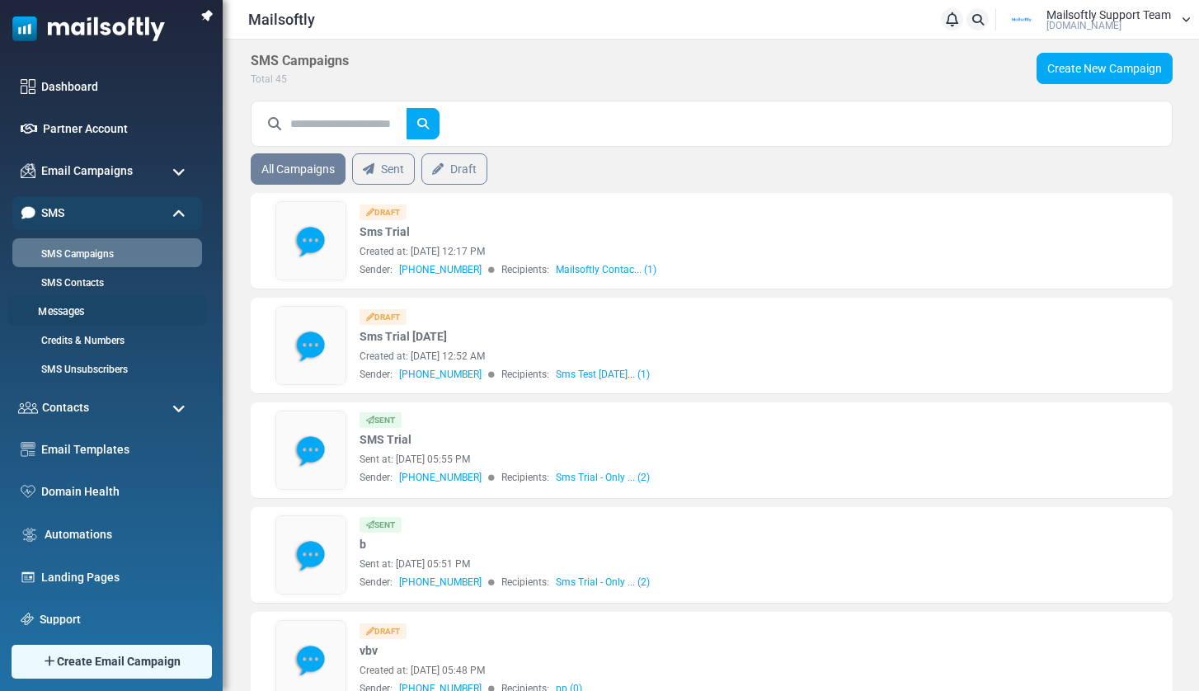
click at [71, 311] on link "Messages" at bounding box center [104, 312] width 195 height 16
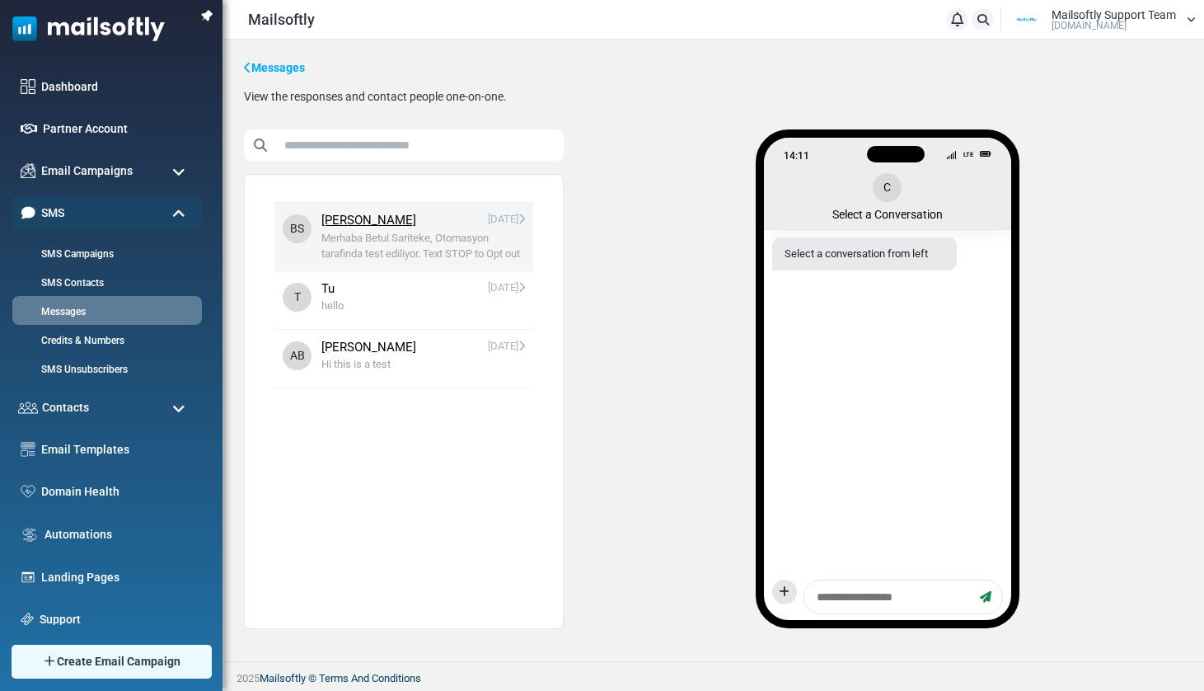
click at [430, 248] on span "Merhaba Betul Sariteke, Otomasyon tarafinda test ediliyor. Text STOP to Opt out" at bounding box center [423, 246] width 204 height 32
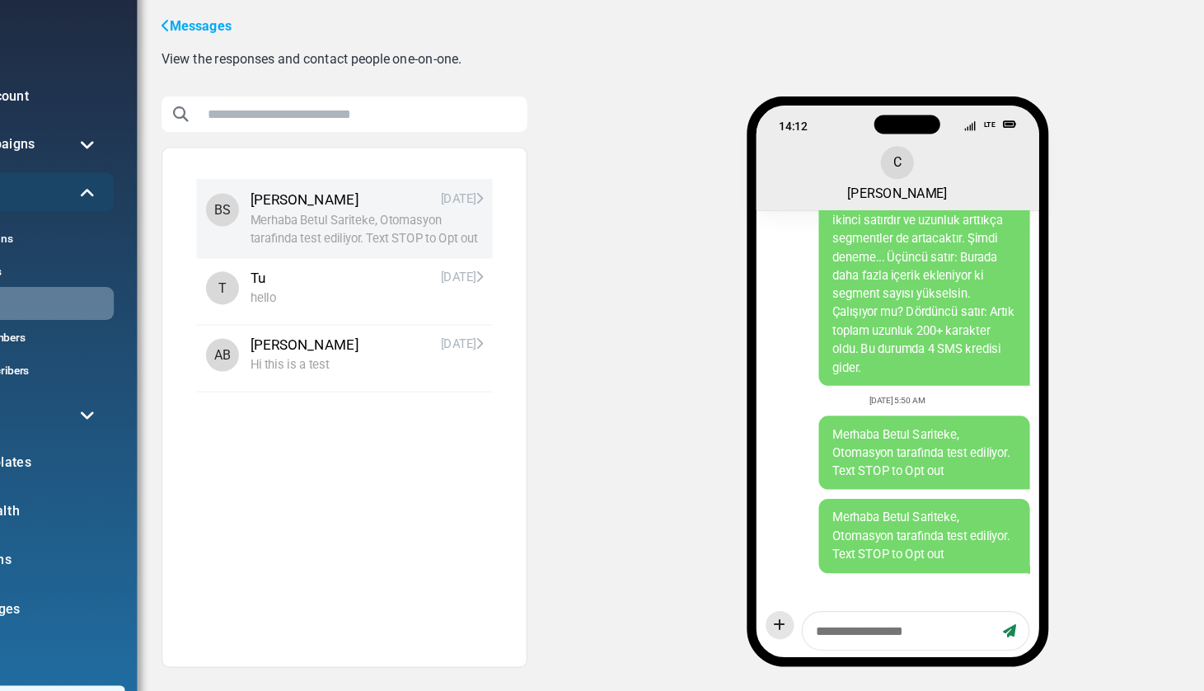
scroll to position [2235, 0]
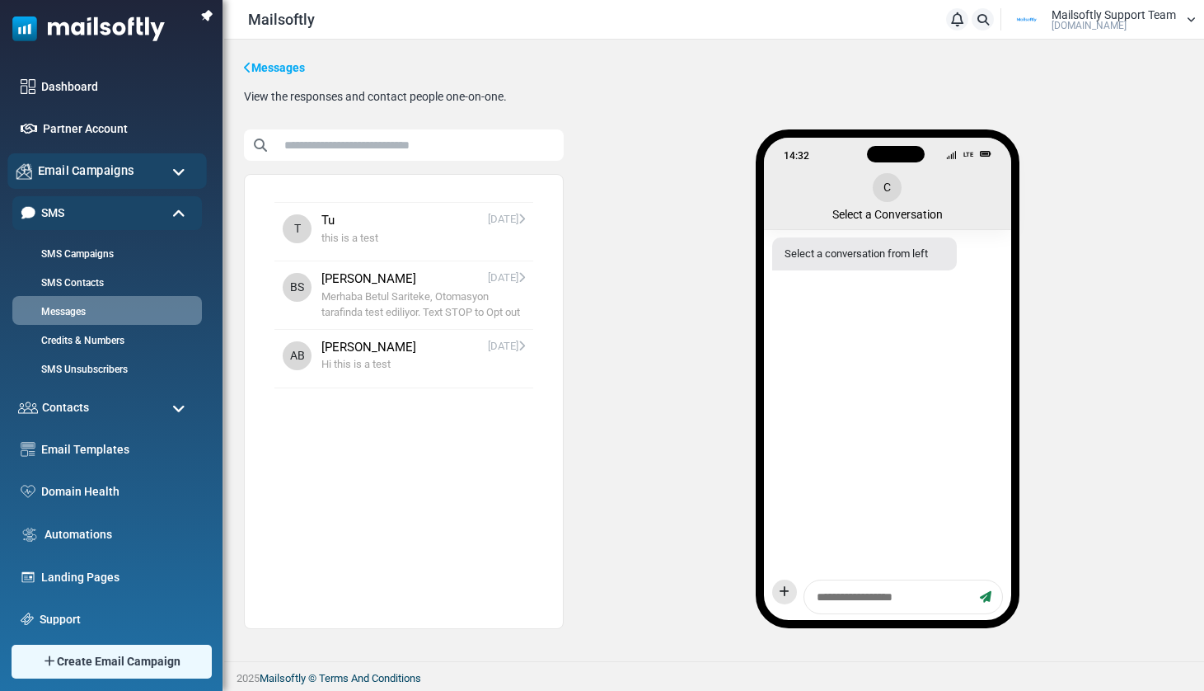
click at [60, 173] on span "Email Campaigns" at bounding box center [86, 171] width 96 height 18
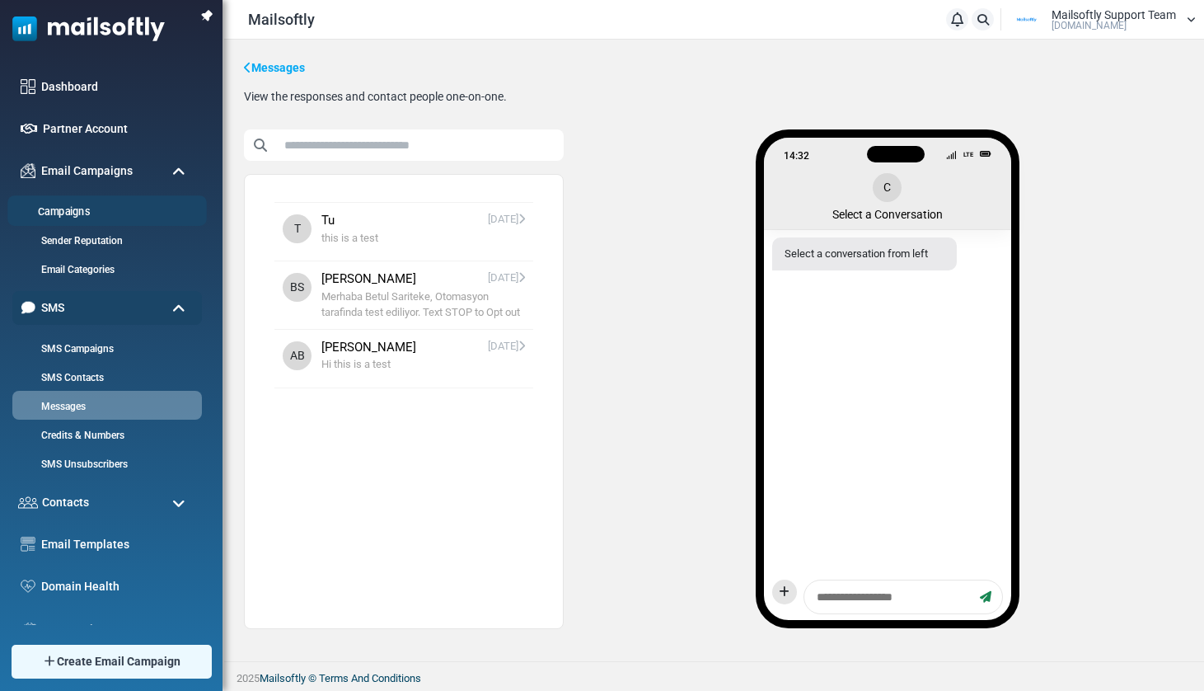
click at [82, 215] on link "Campaigns" at bounding box center [104, 212] width 195 height 16
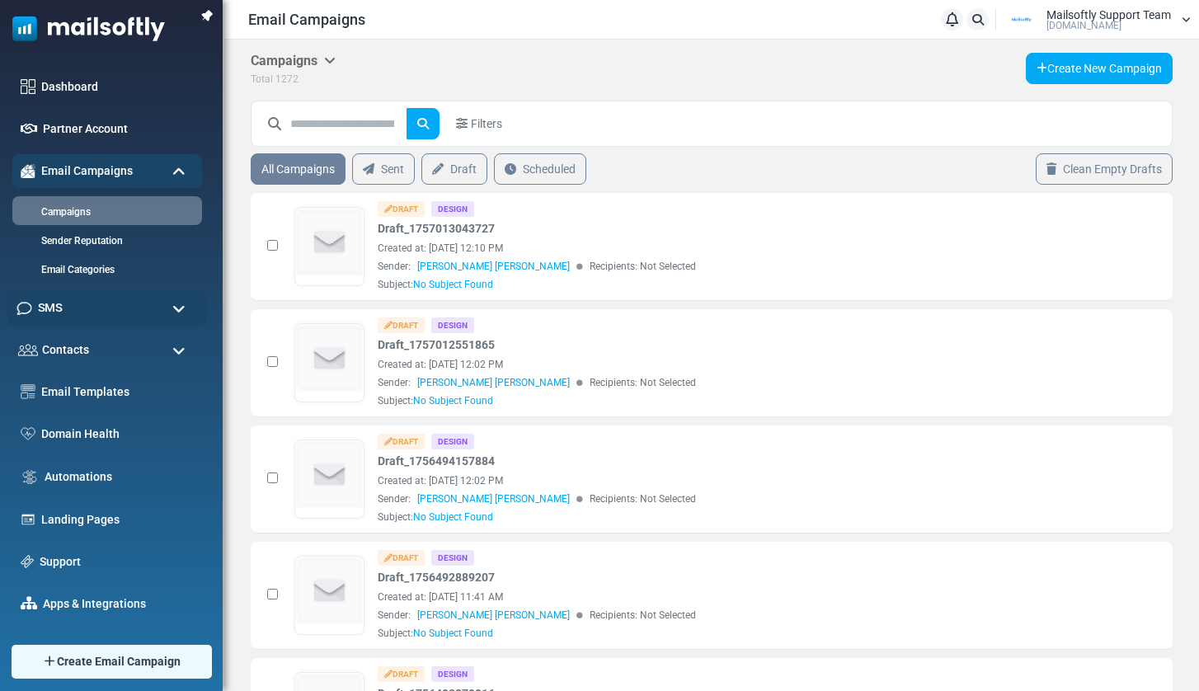
click at [72, 315] on div "SMS" at bounding box center [106, 307] width 199 height 35
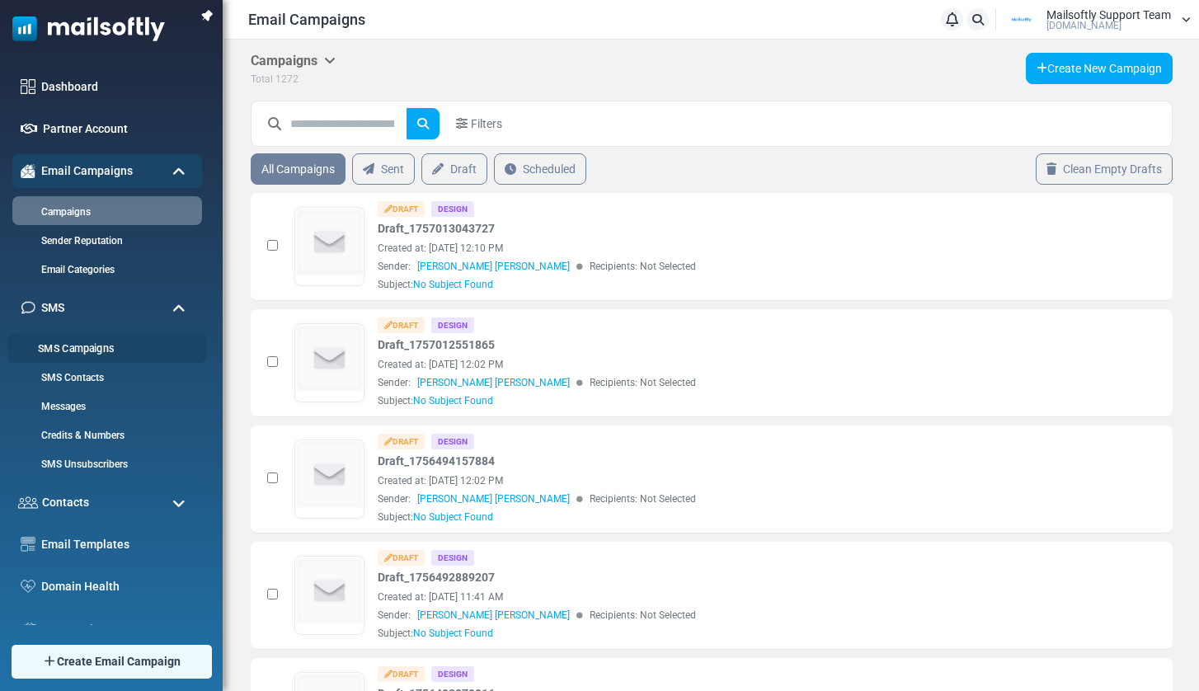
click at [71, 349] on link "SMS Campaigns" at bounding box center [104, 349] width 195 height 16
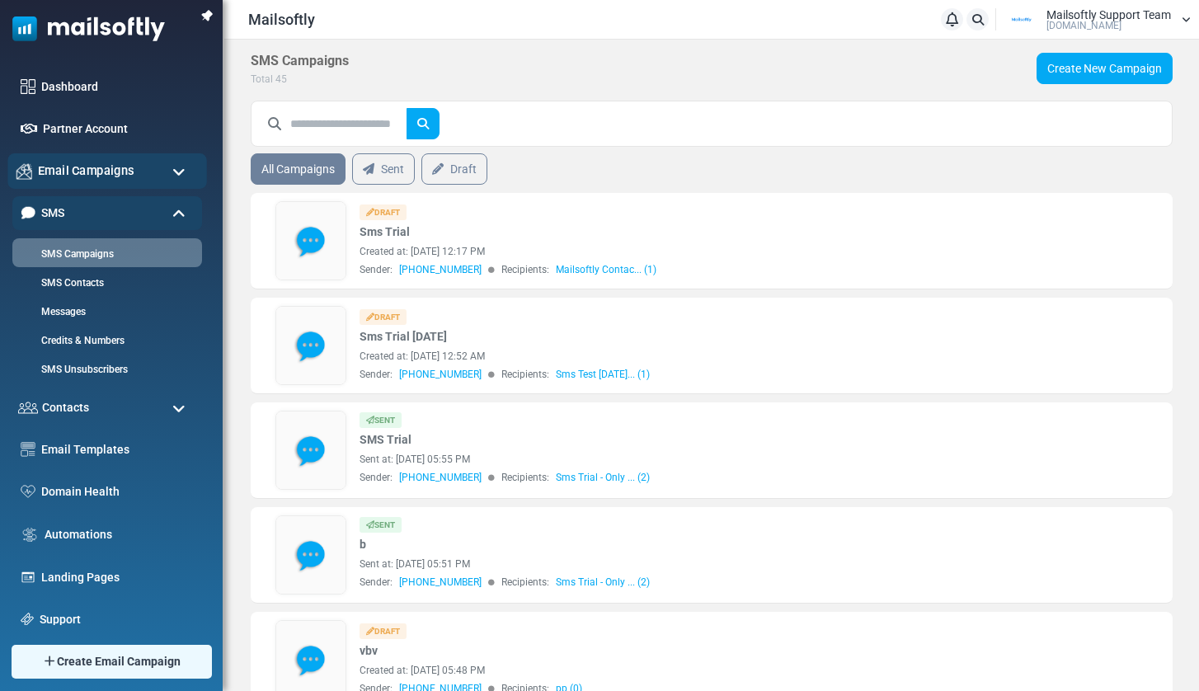
click at [96, 171] on span "Email Campaigns" at bounding box center [86, 171] width 96 height 18
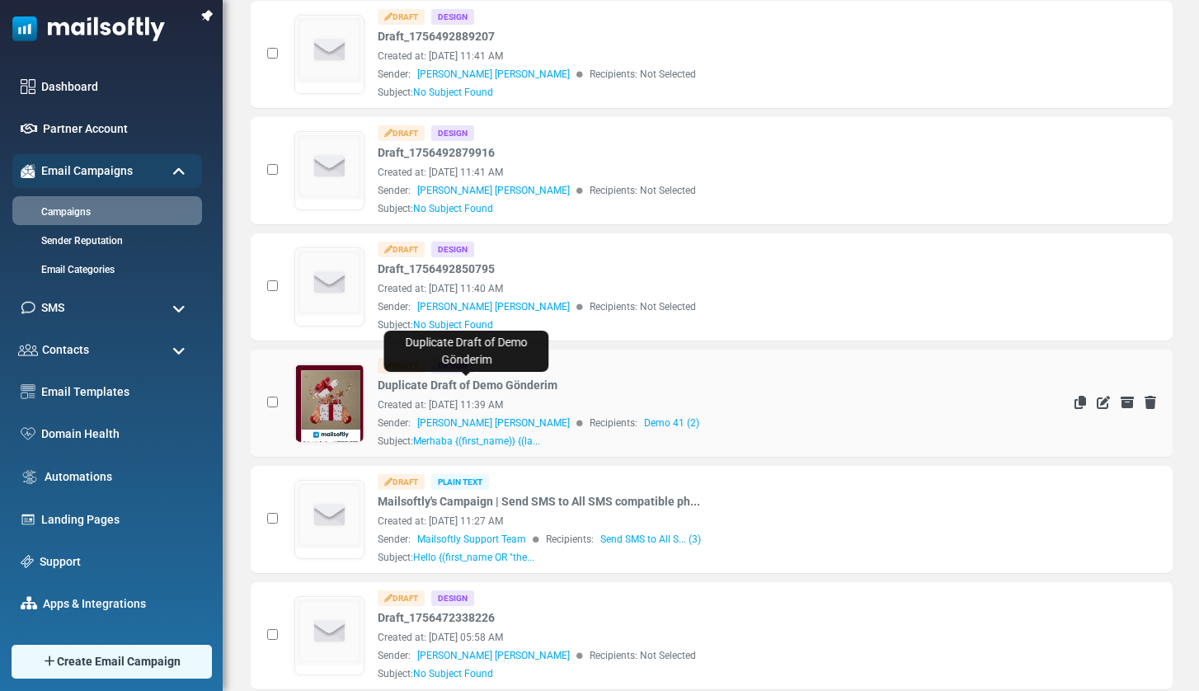
scroll to position [542, 0]
